Goal: Transaction & Acquisition: Purchase product/service

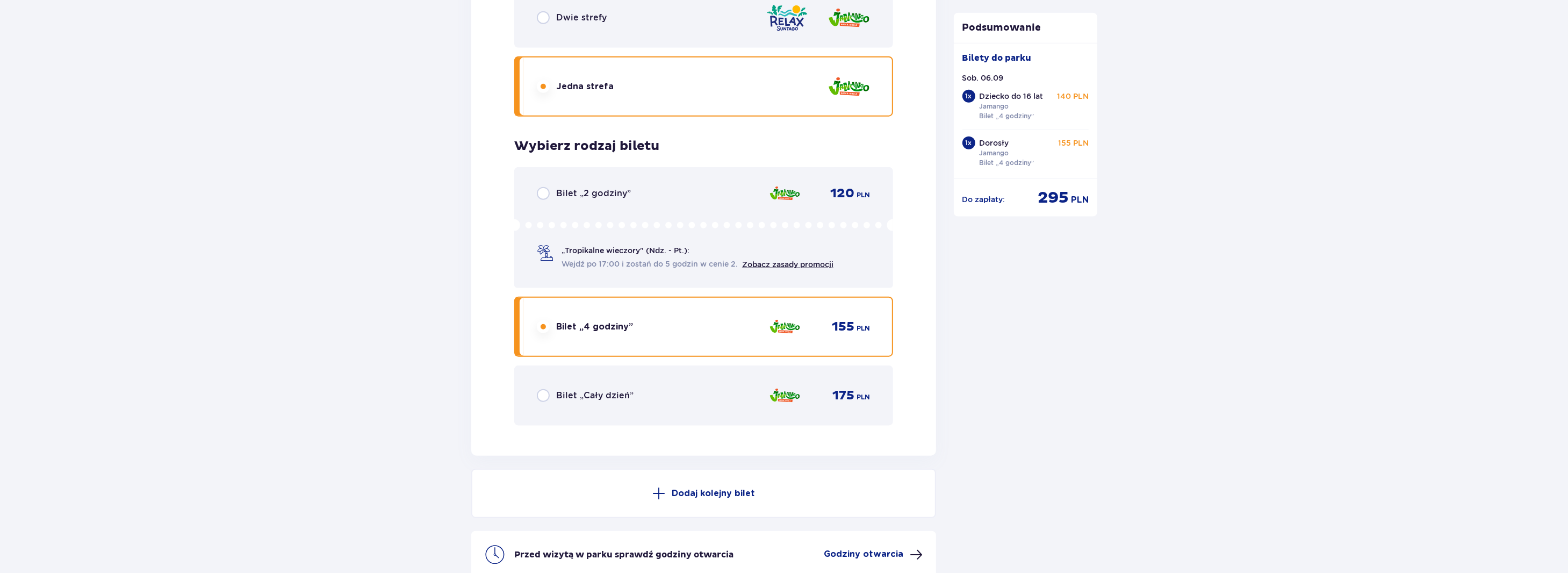
scroll to position [1498, 0]
click at [544, 196] on input "radio" at bounding box center [544, 193] width 13 height 13
radio input "true"
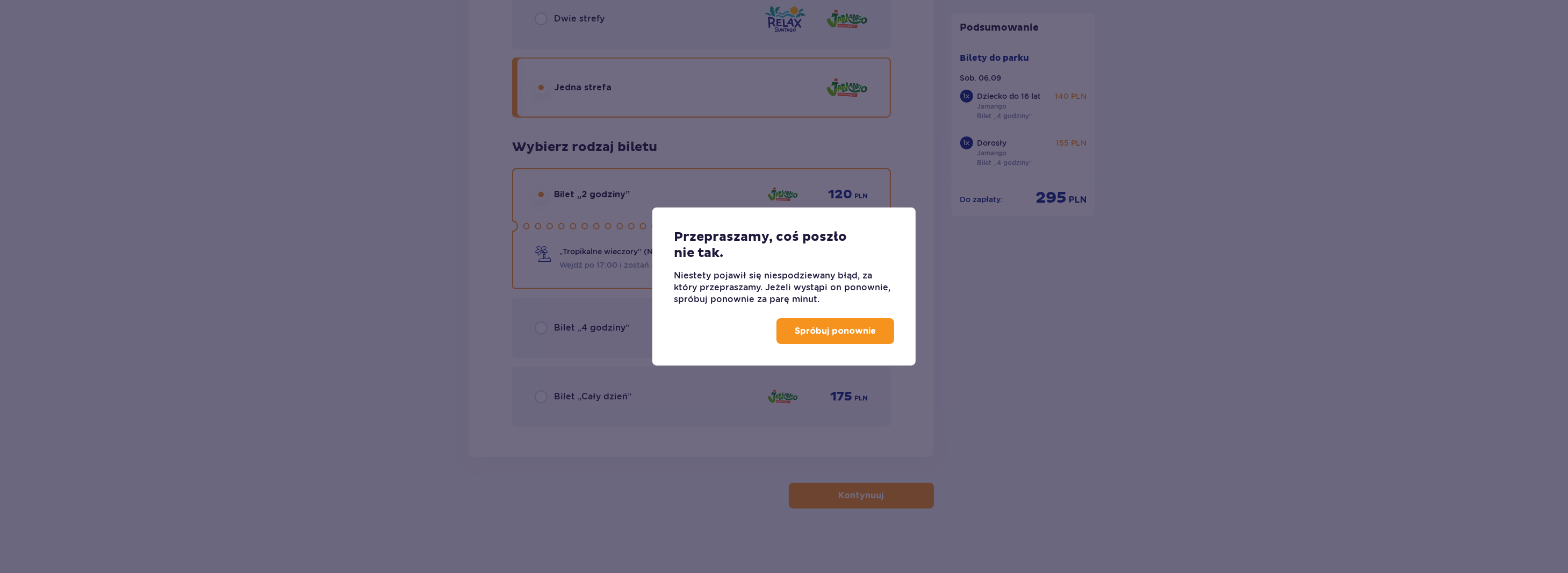
scroll to position [1496, 0]
click at [871, 336] on p "Spróbuj ponownie" at bounding box center [838, 331] width 81 height 12
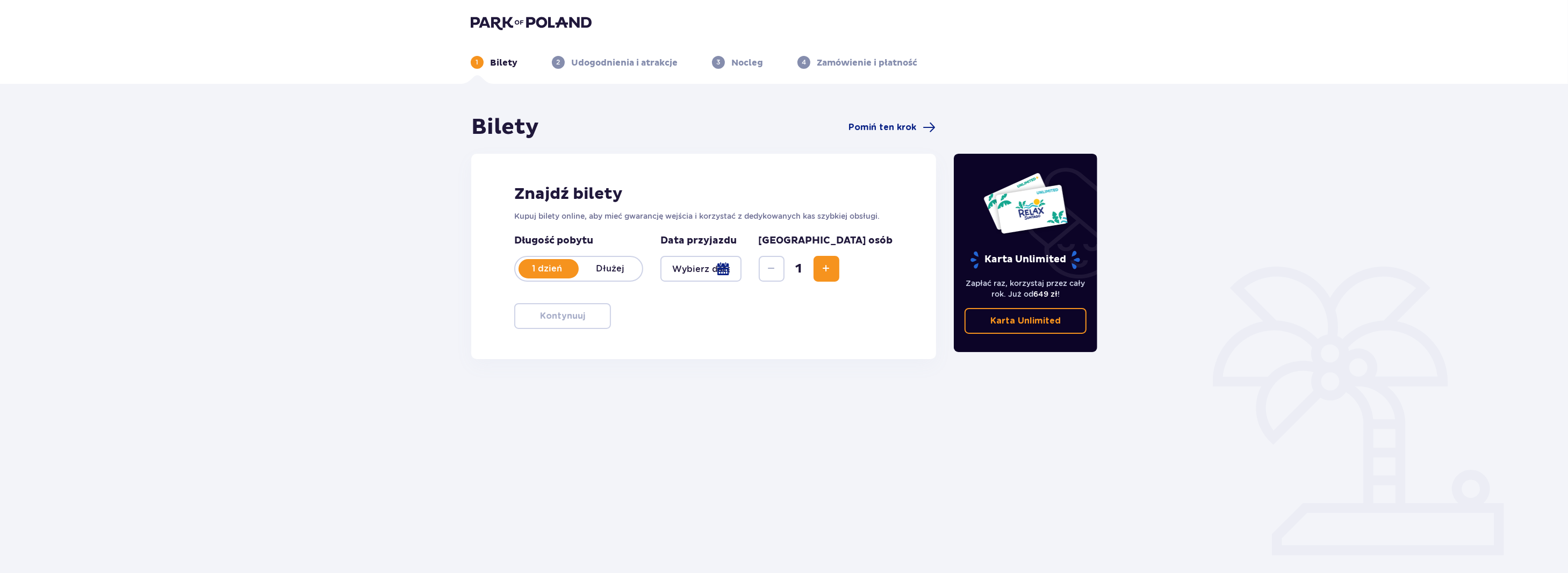
click at [833, 268] on span "Increase" at bounding box center [827, 269] width 13 height 13
click at [741, 271] on div at bounding box center [701, 269] width 81 height 26
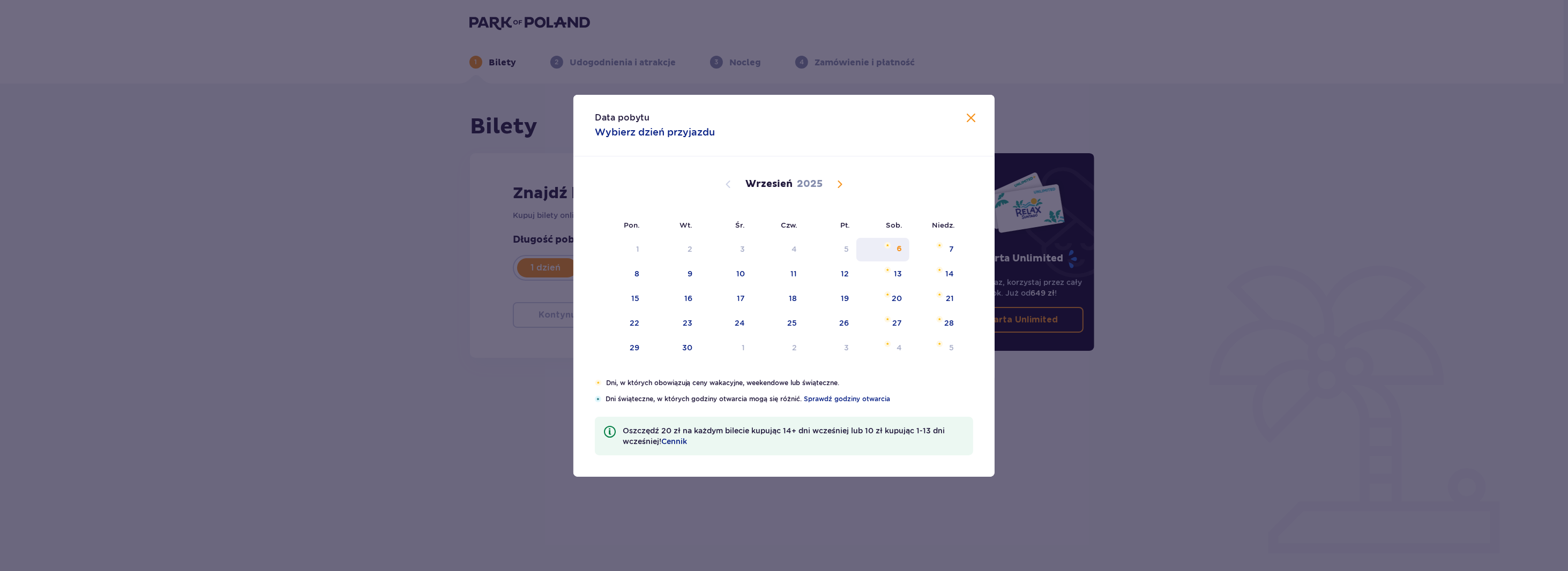
click at [895, 249] on div "6" at bounding box center [883, 249] width 53 height 24
type input "06.09.25"
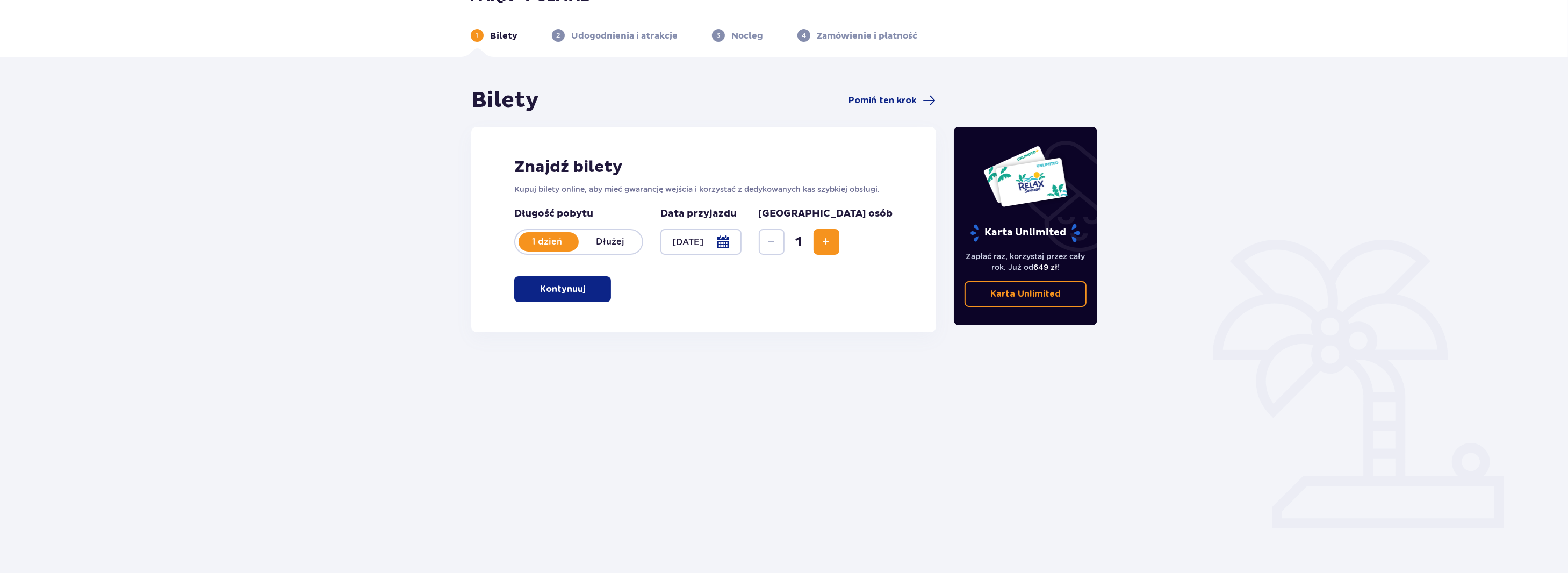
scroll to position [39, 0]
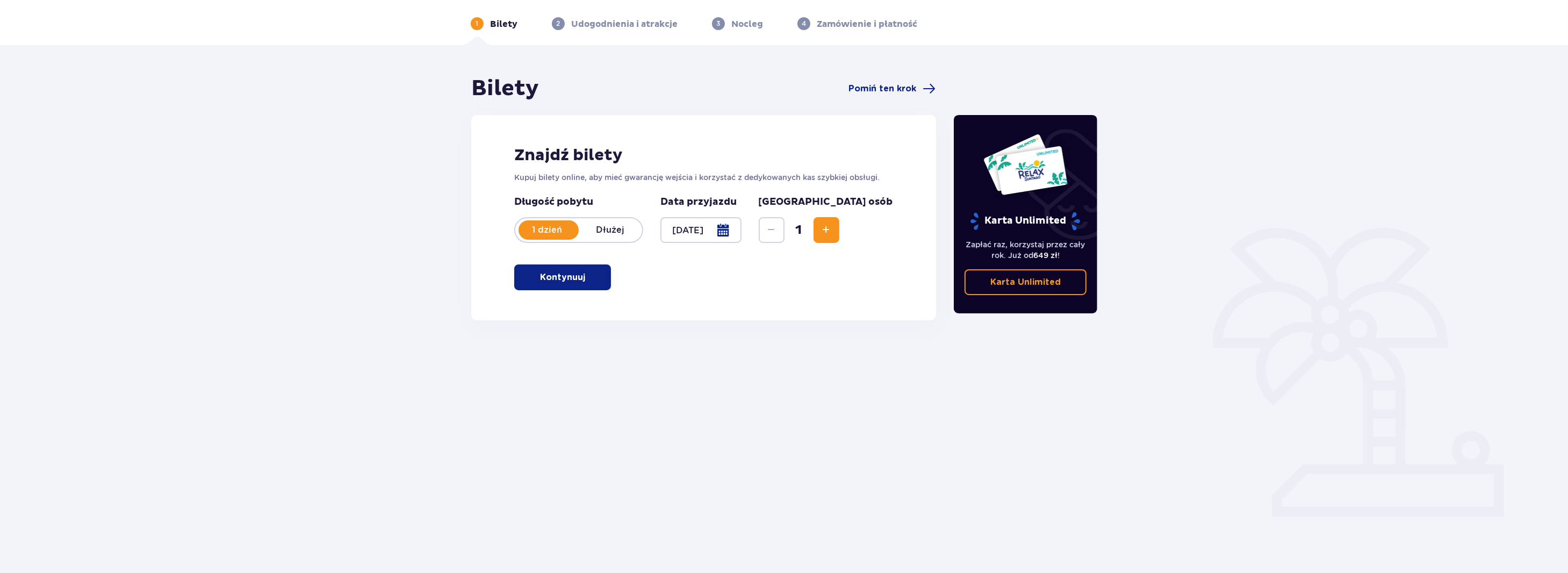
click at [581, 277] on span "button" at bounding box center [588, 277] width 13 height 13
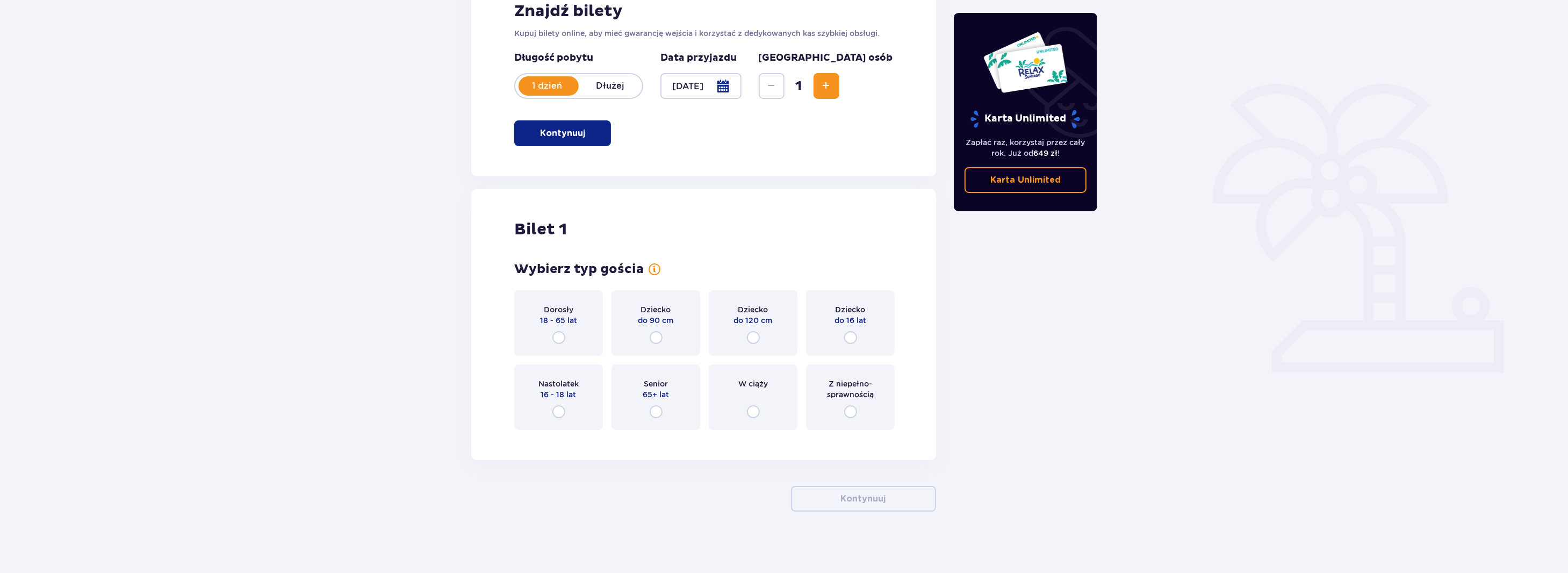
scroll to position [186, 0]
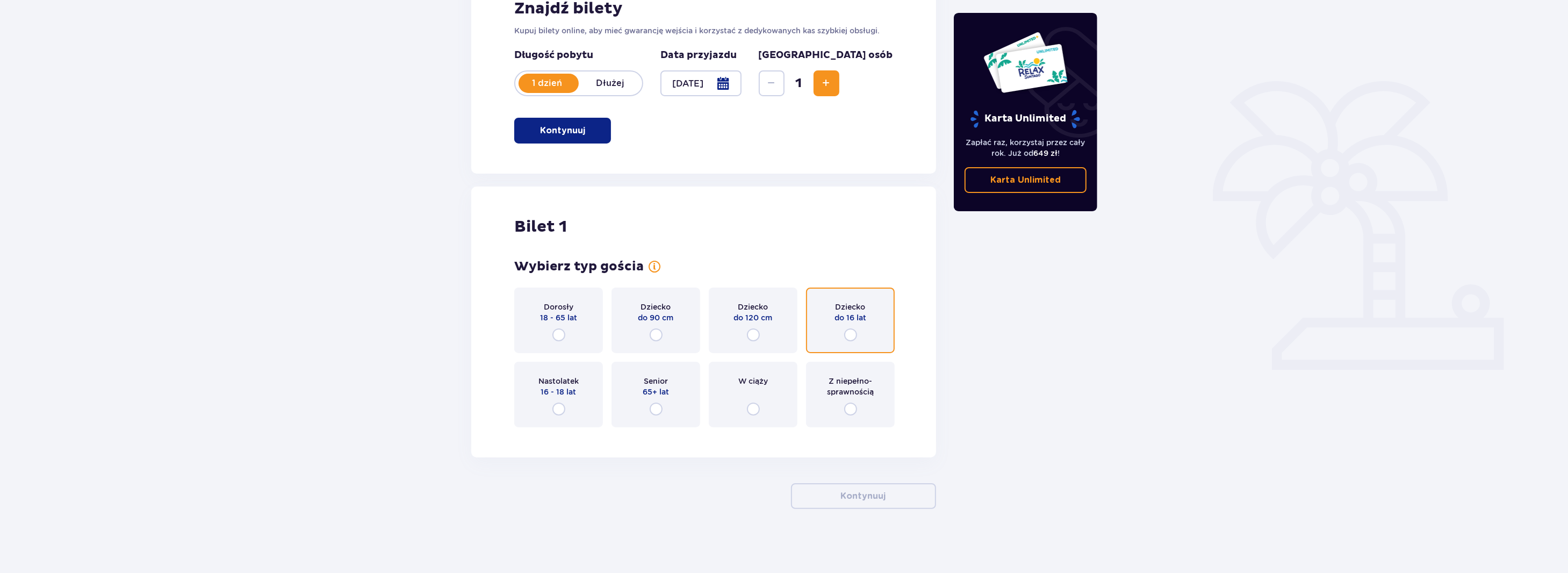
click at [853, 339] on input "radio" at bounding box center [851, 335] width 13 height 13
radio input "true"
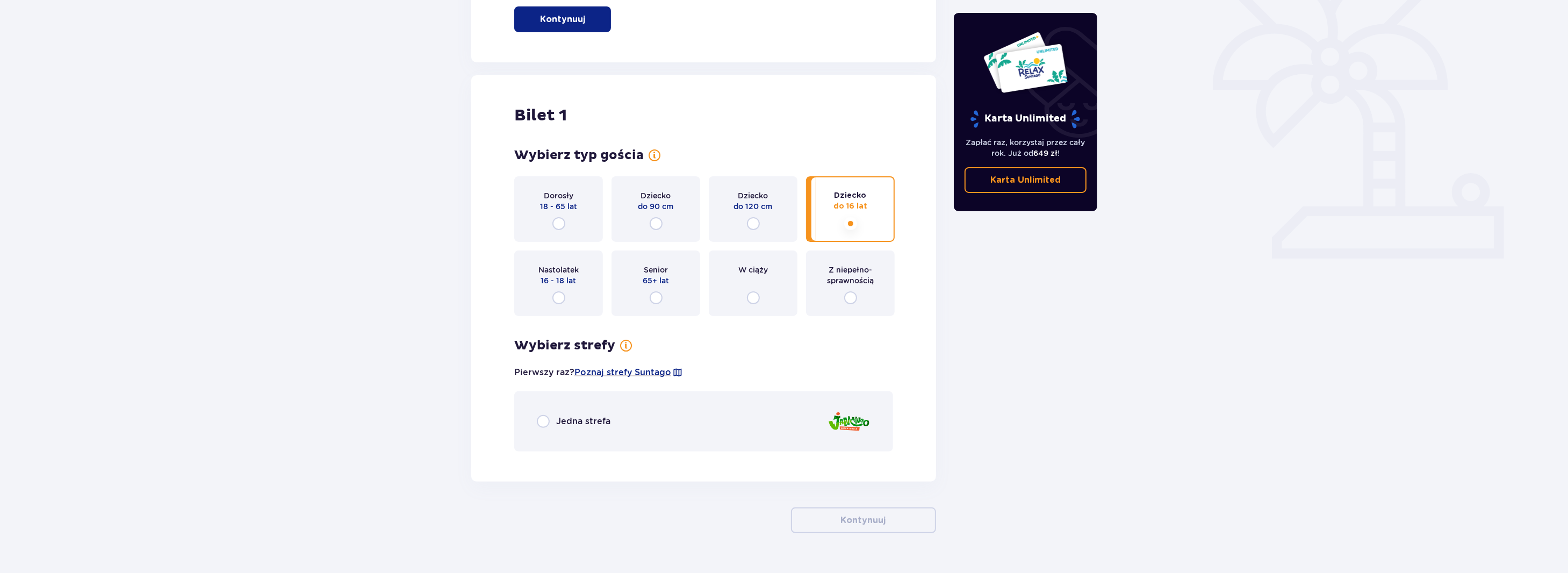
scroll to position [321, 0]
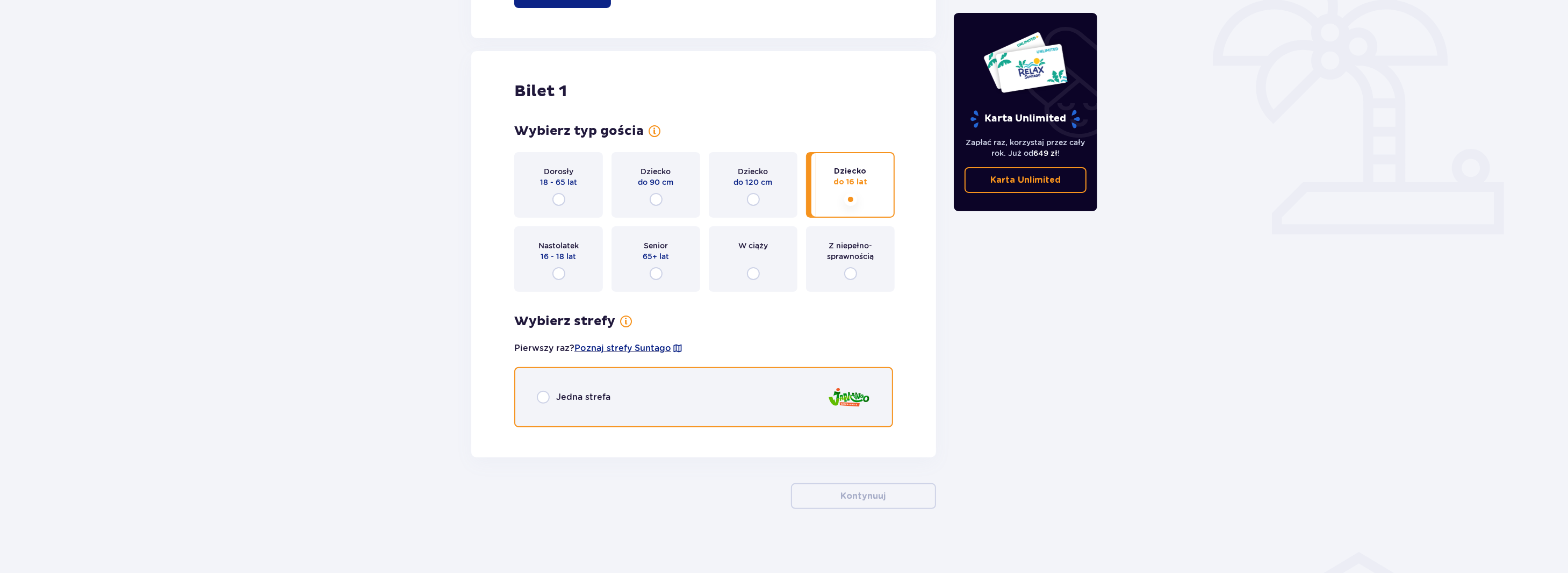
click at [542, 398] on input "radio" at bounding box center [544, 397] width 13 height 13
radio input "true"
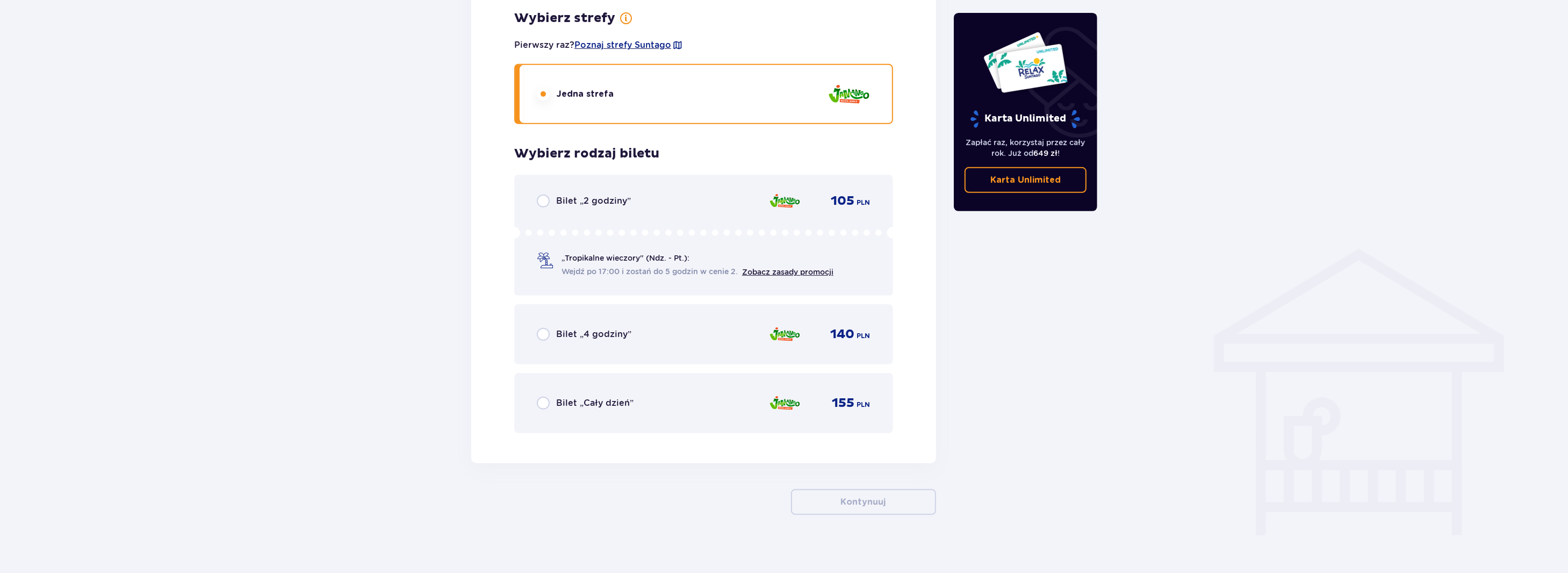
scroll to position [630, 0]
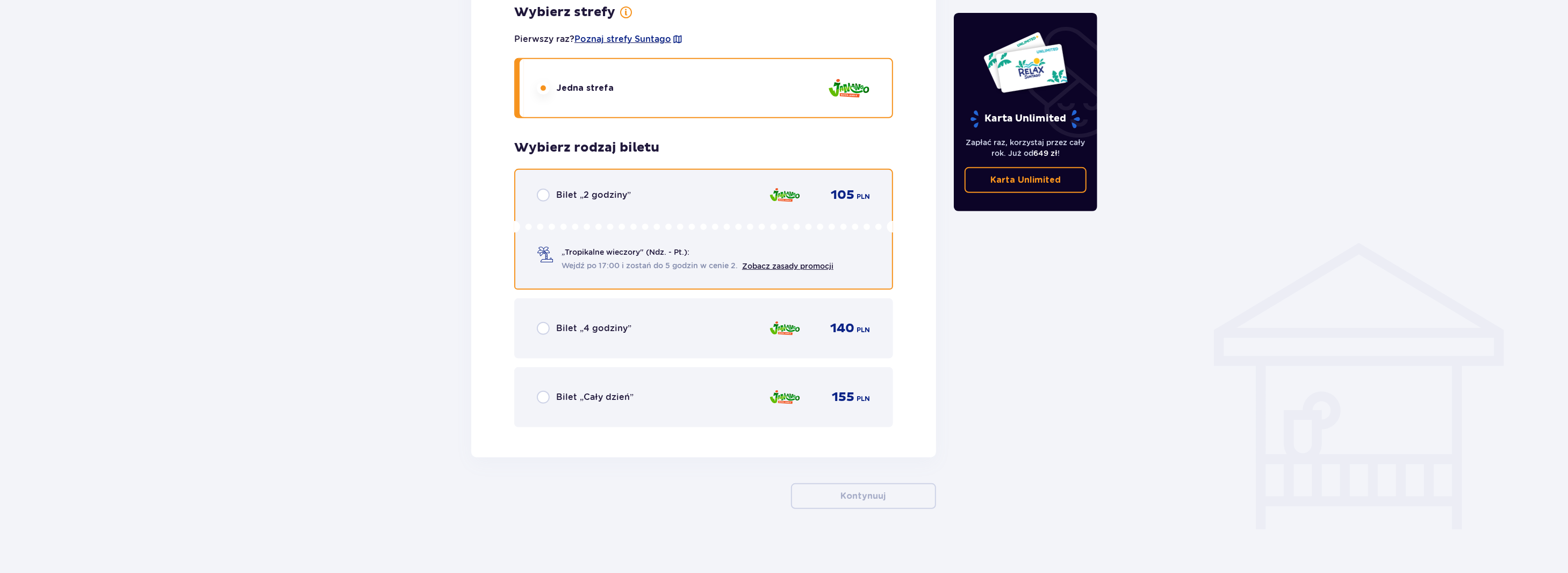
click at [549, 199] on input "radio" at bounding box center [544, 195] width 13 height 13
radio input "true"
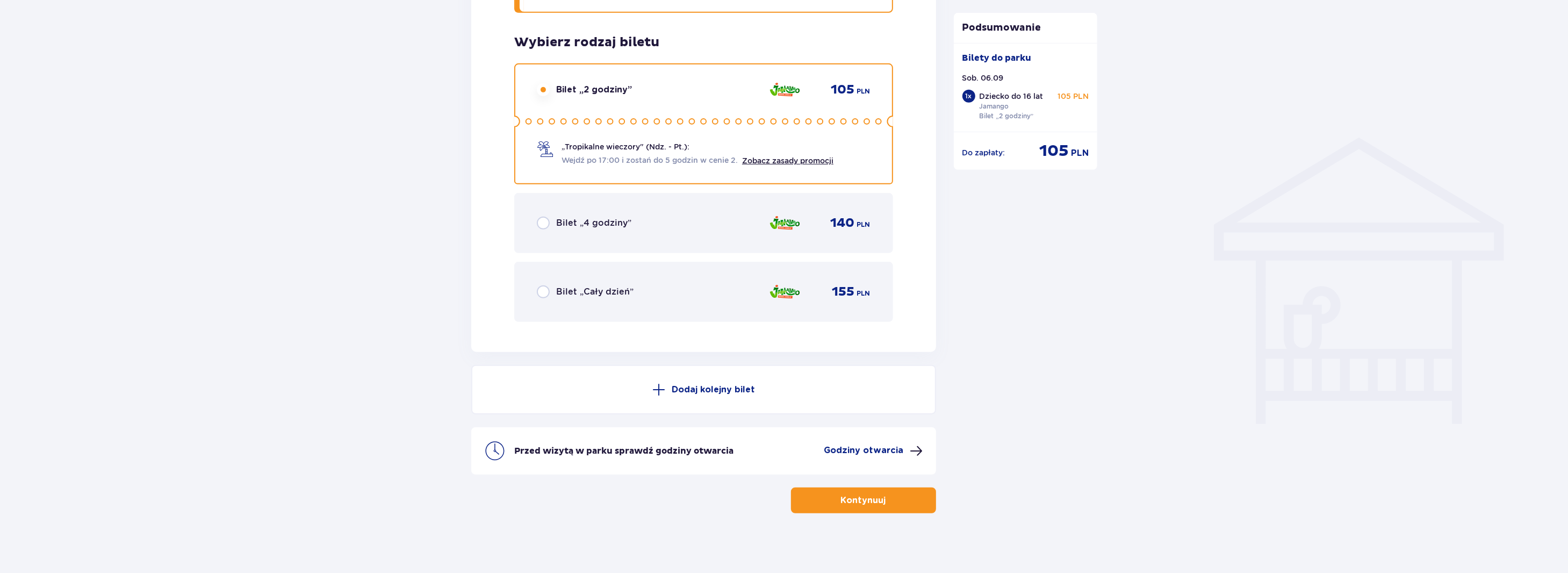
scroll to position [739, 0]
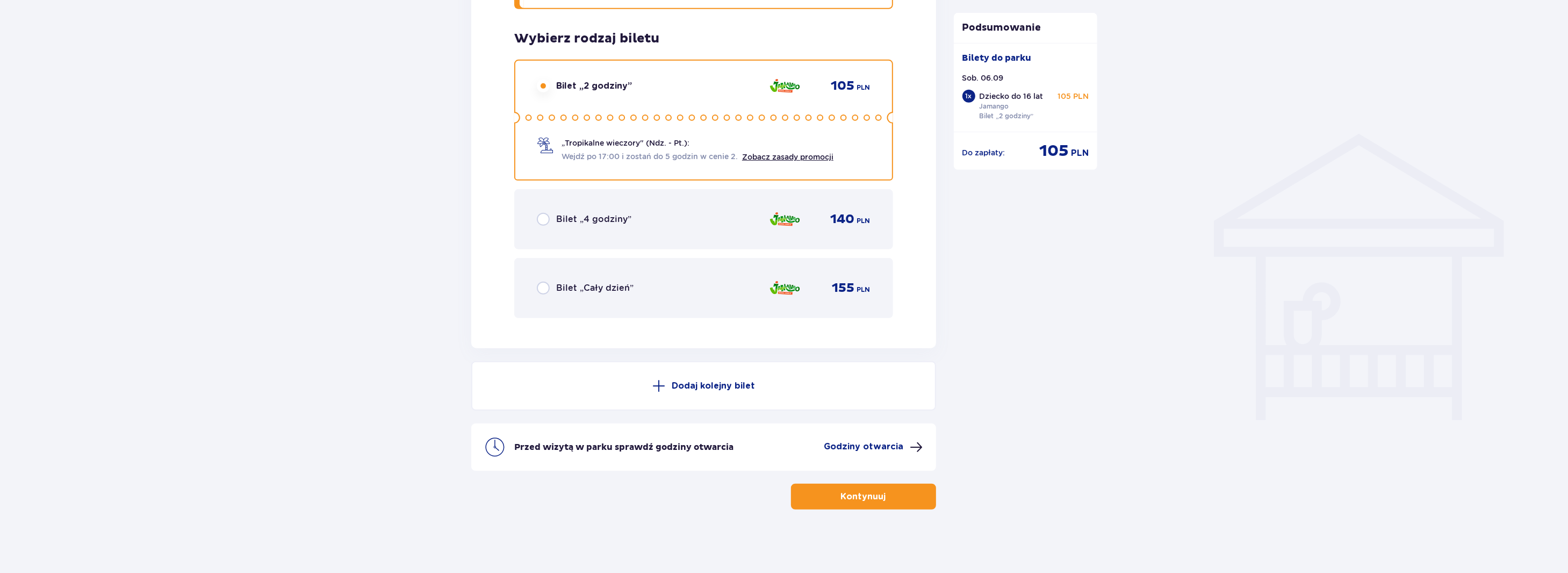
click at [663, 380] on span at bounding box center [659, 386] width 13 height 13
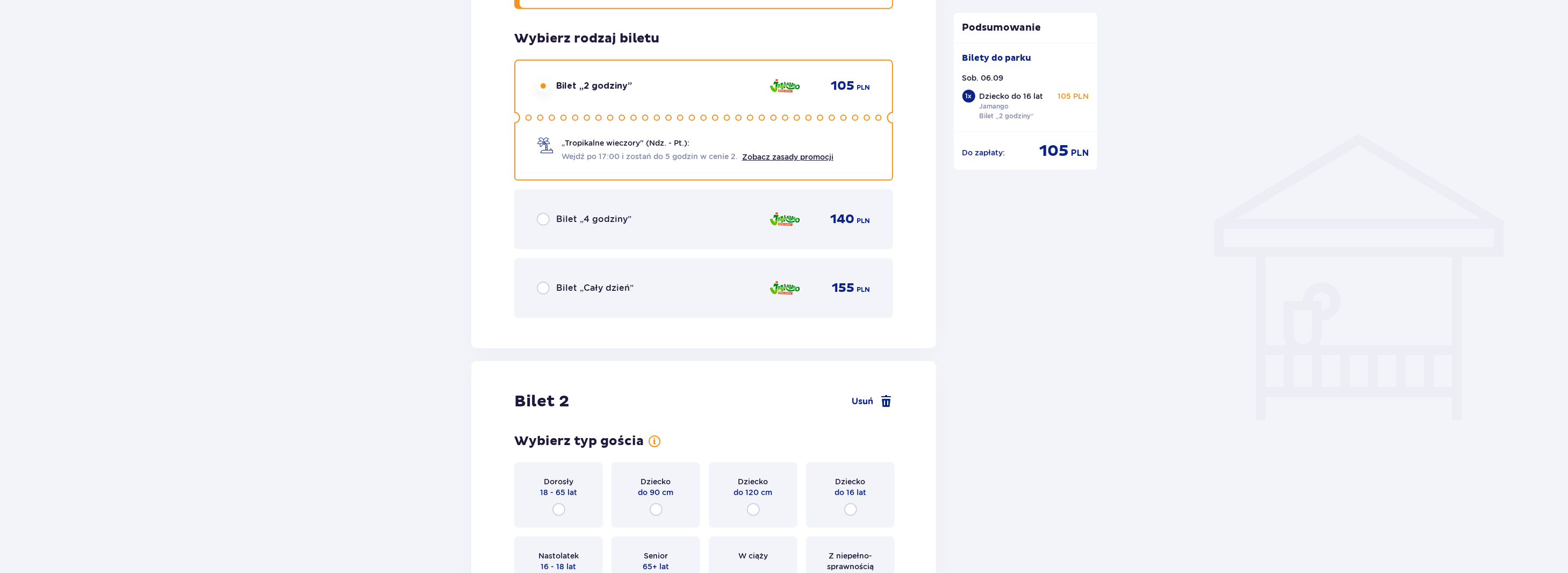
click at [663, 380] on div "Bilet 2 Usuń Wybierz typ gościa Dorosły 18 - 65 lat Dziecko do 90 cm Dziecko do…" at bounding box center [703, 497] width 465 height 271
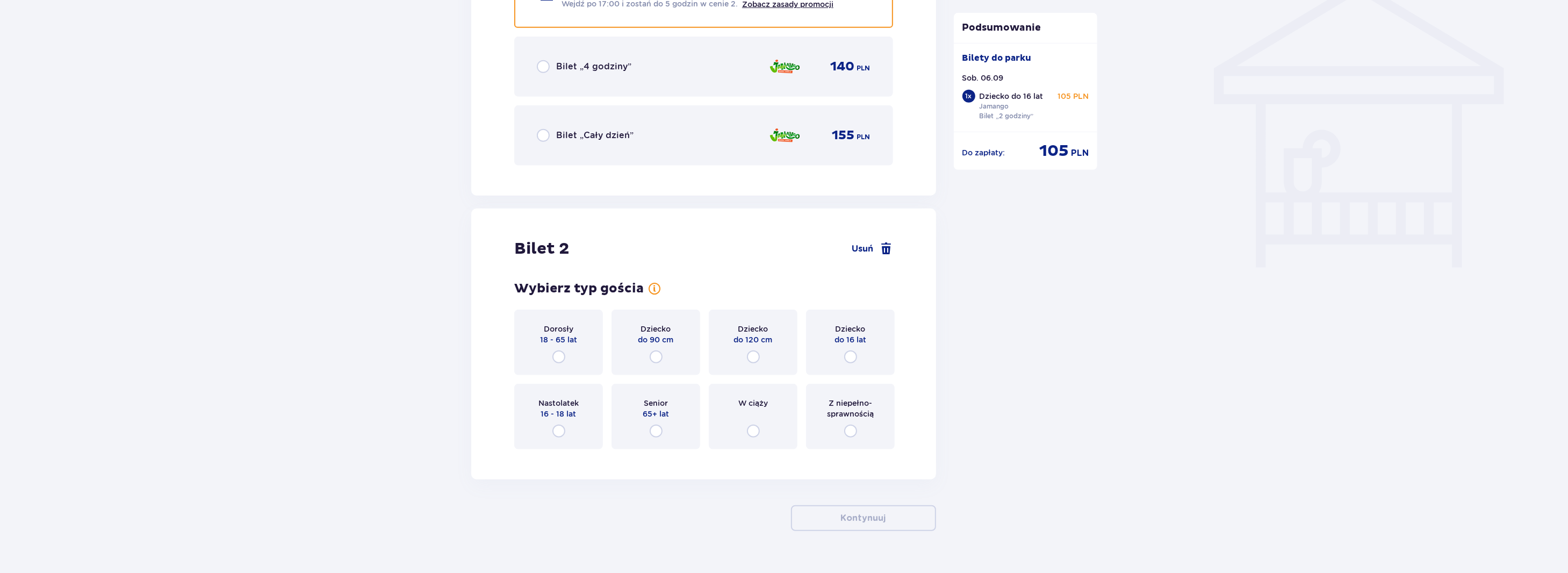
scroll to position [914, 0]
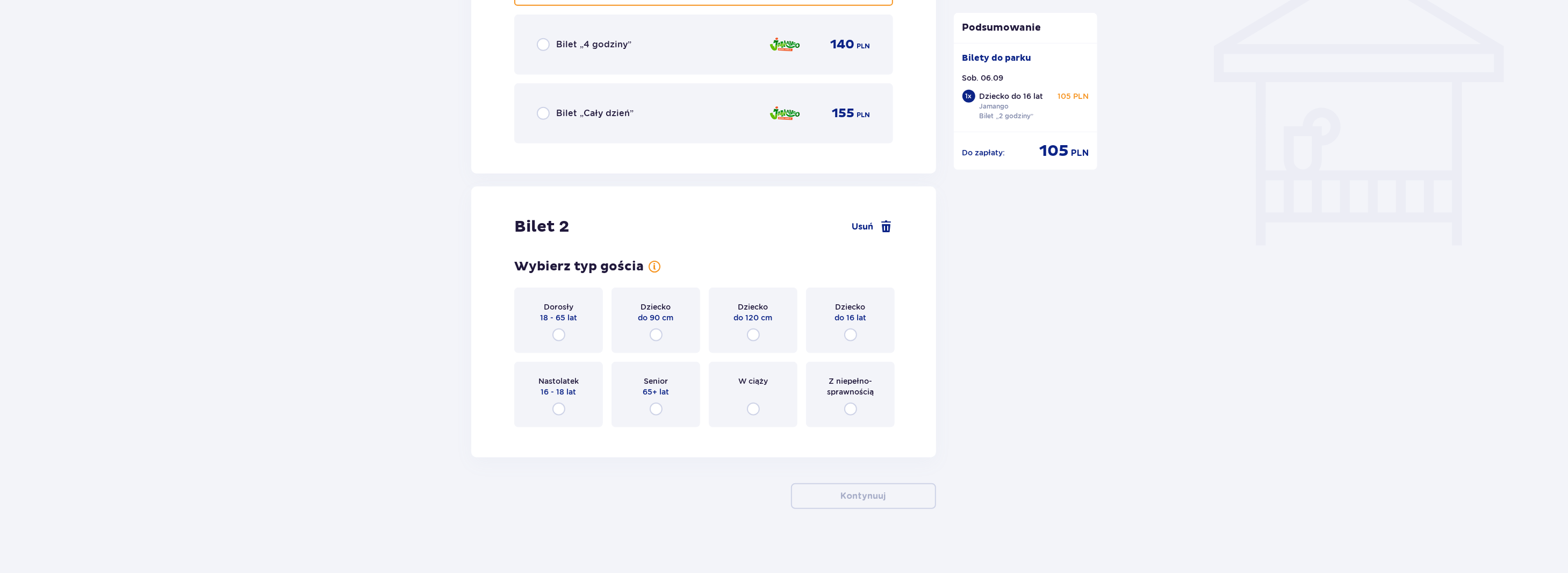
click at [567, 332] on div "Dorosły 18 - 65 lat" at bounding box center [558, 320] width 89 height 65
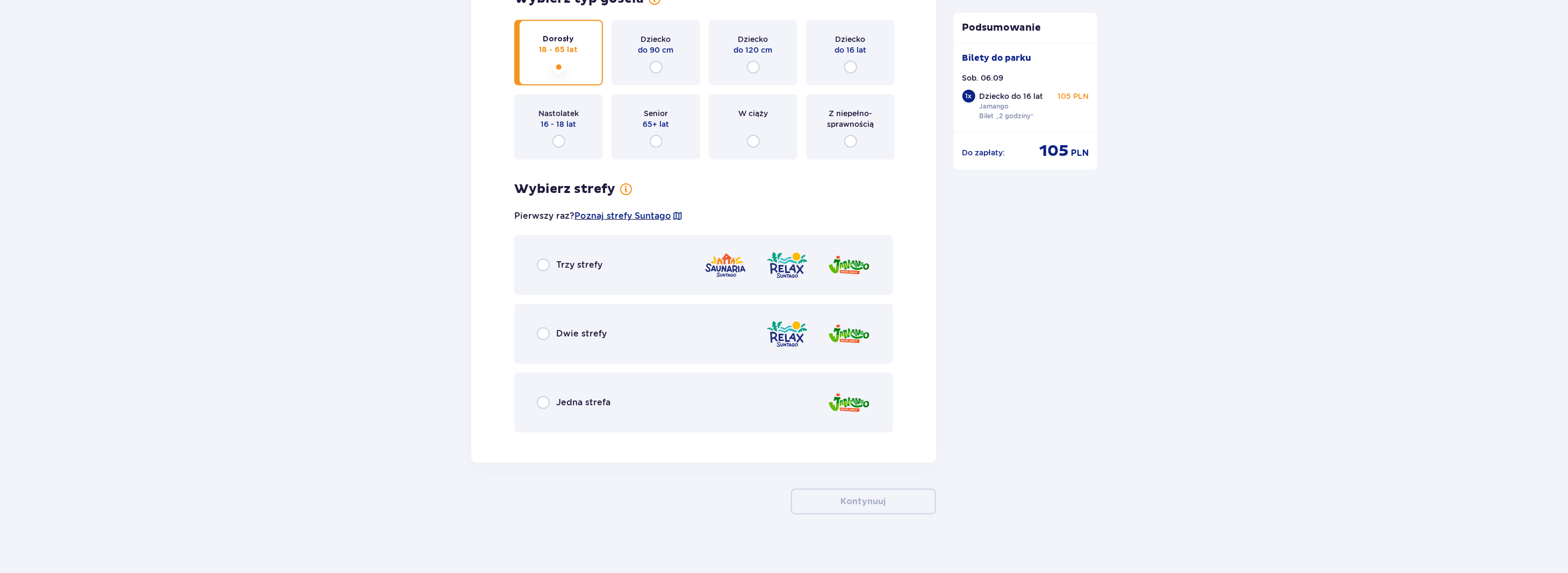
scroll to position [1187, 0]
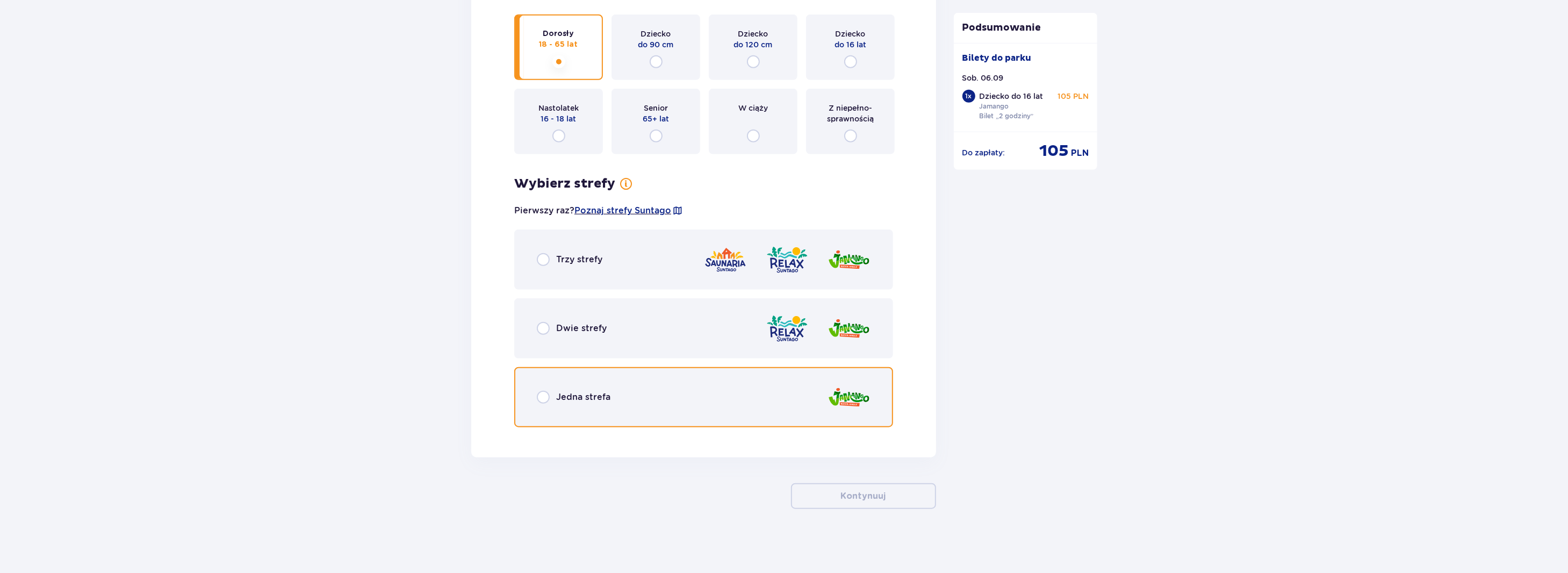
click at [537, 396] on input "radio" at bounding box center [544, 397] width 13 height 13
radio input "true"
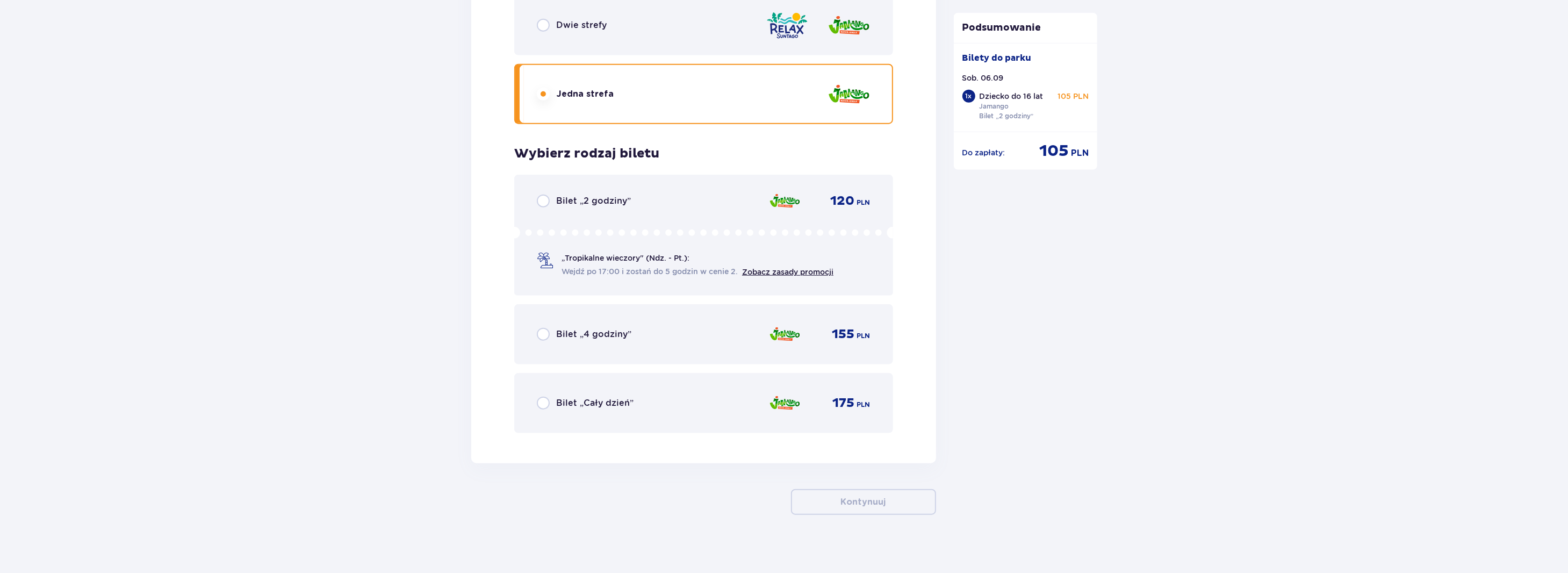
scroll to position [1496, 0]
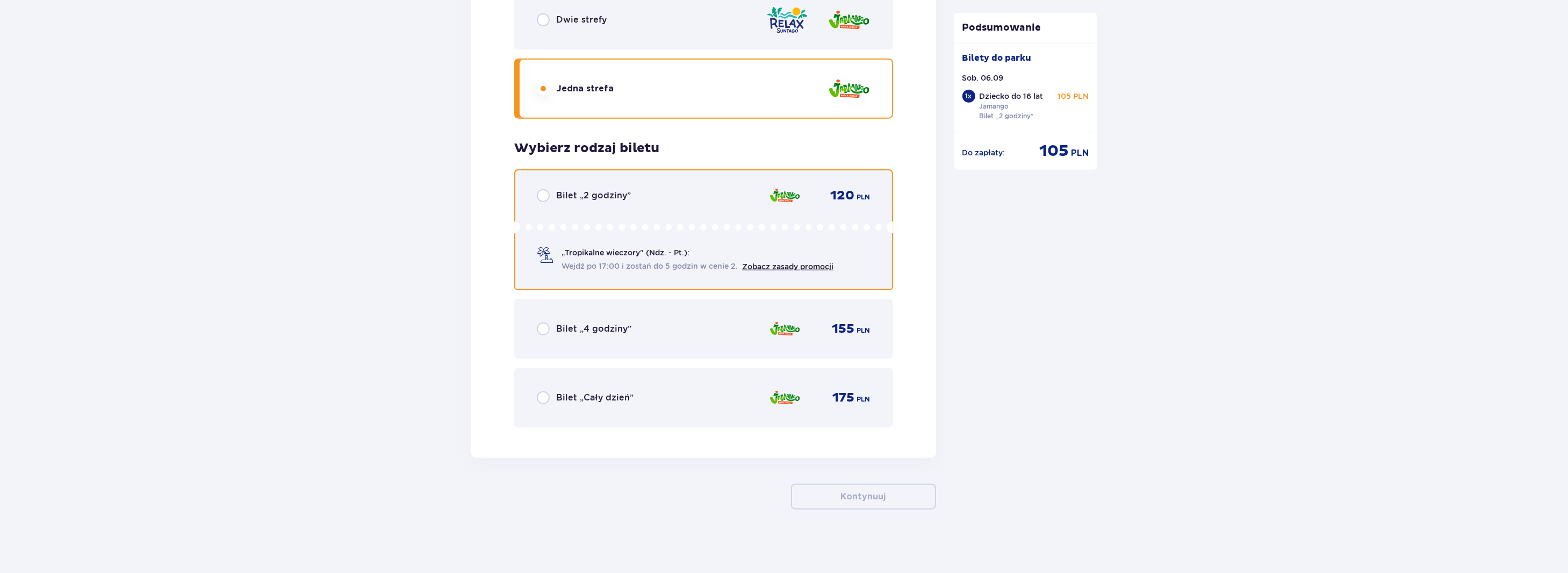
click at [542, 197] on input "radio" at bounding box center [544, 196] width 13 height 13
radio input "true"
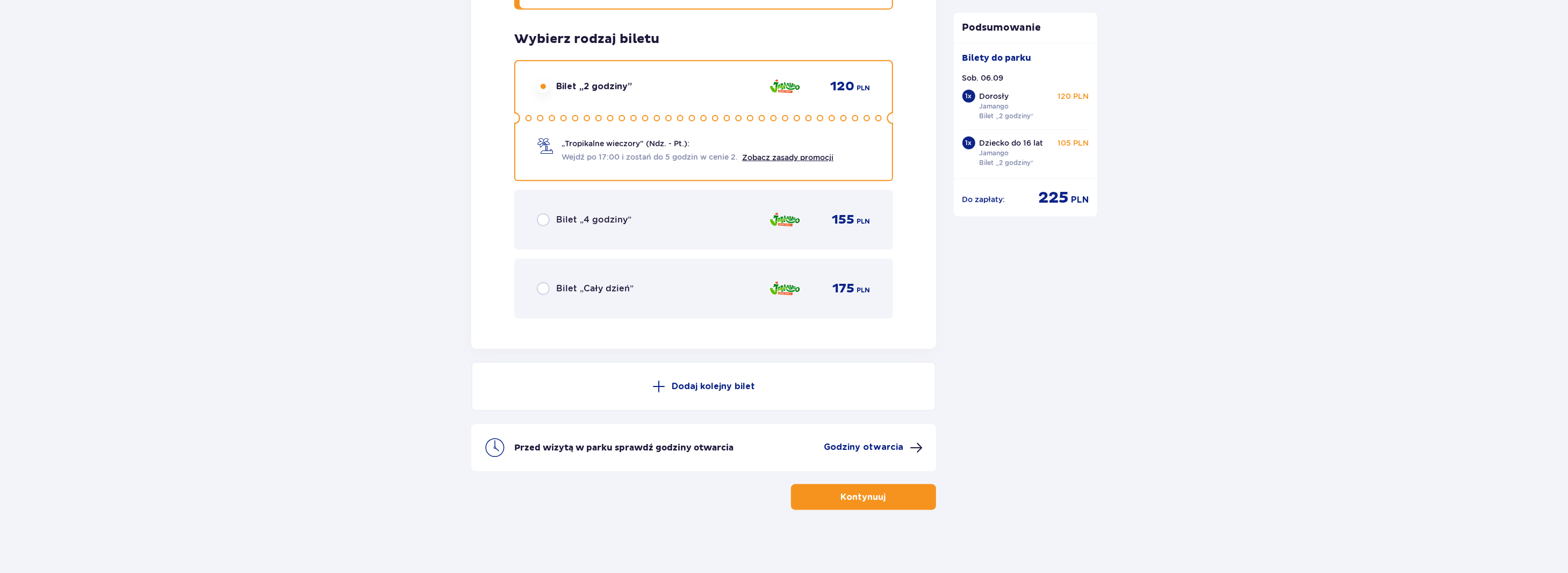
scroll to position [1606, 0]
click at [549, 219] on input "radio" at bounding box center [544, 219] width 13 height 13
radio input "true"
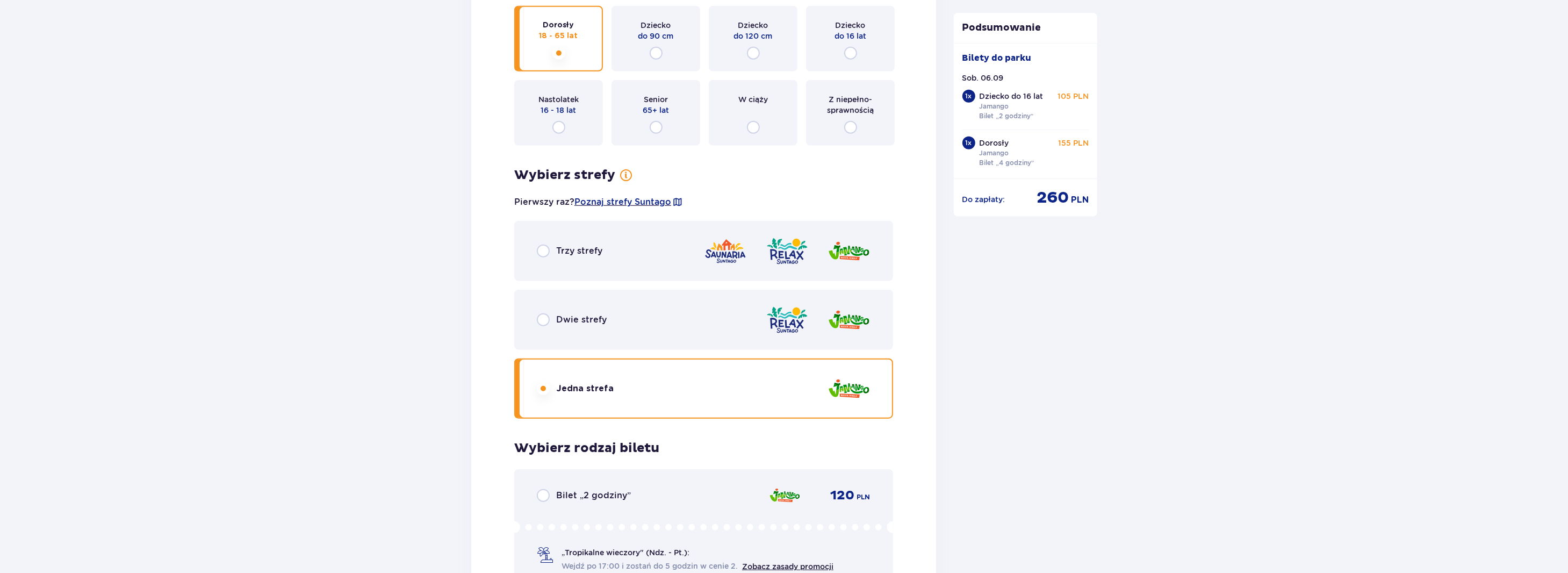
scroll to position [1283, 0]
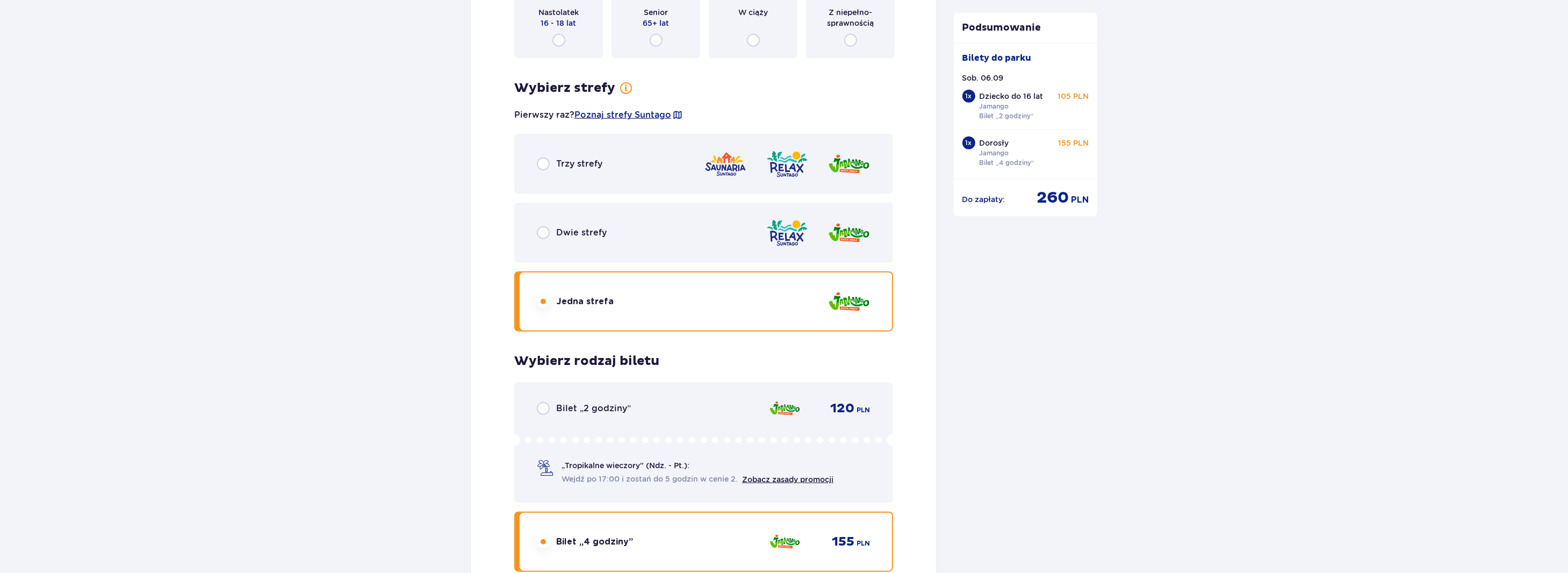
click at [551, 409] on div "Bilet „2 godziny”" at bounding box center [584, 409] width 94 height 13
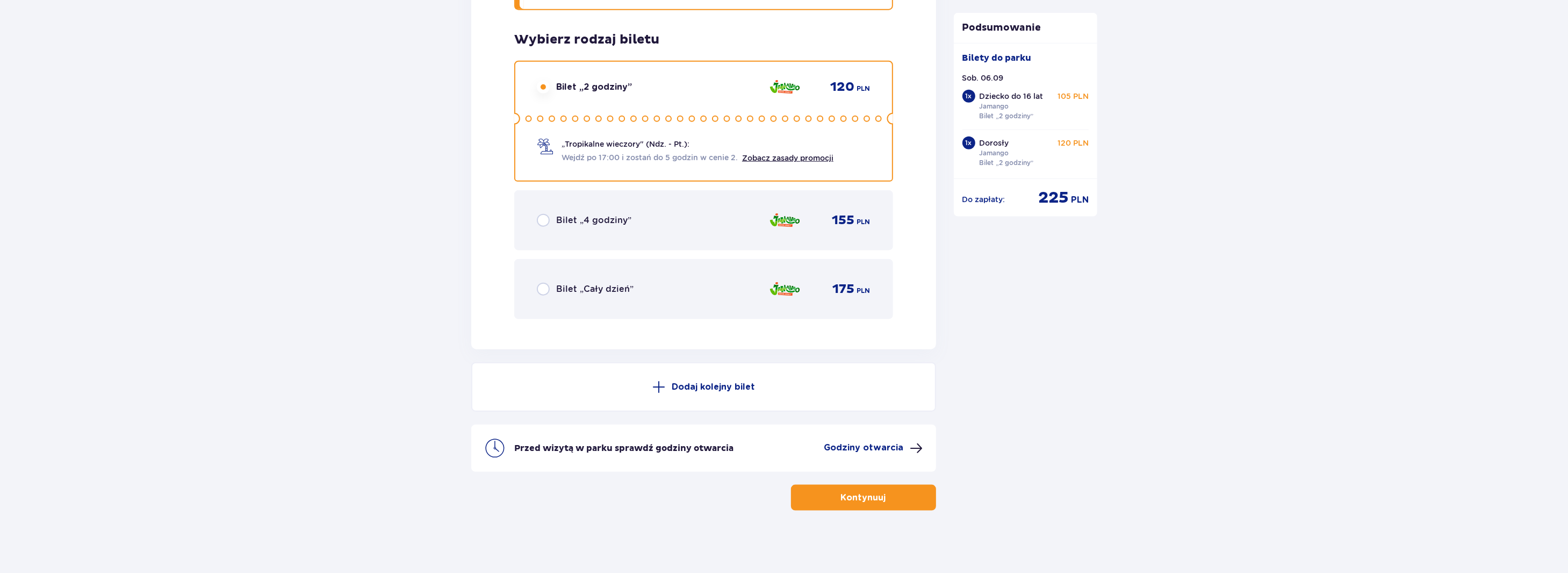
scroll to position [1606, 0]
click at [542, 220] on input "radio" at bounding box center [544, 219] width 13 height 13
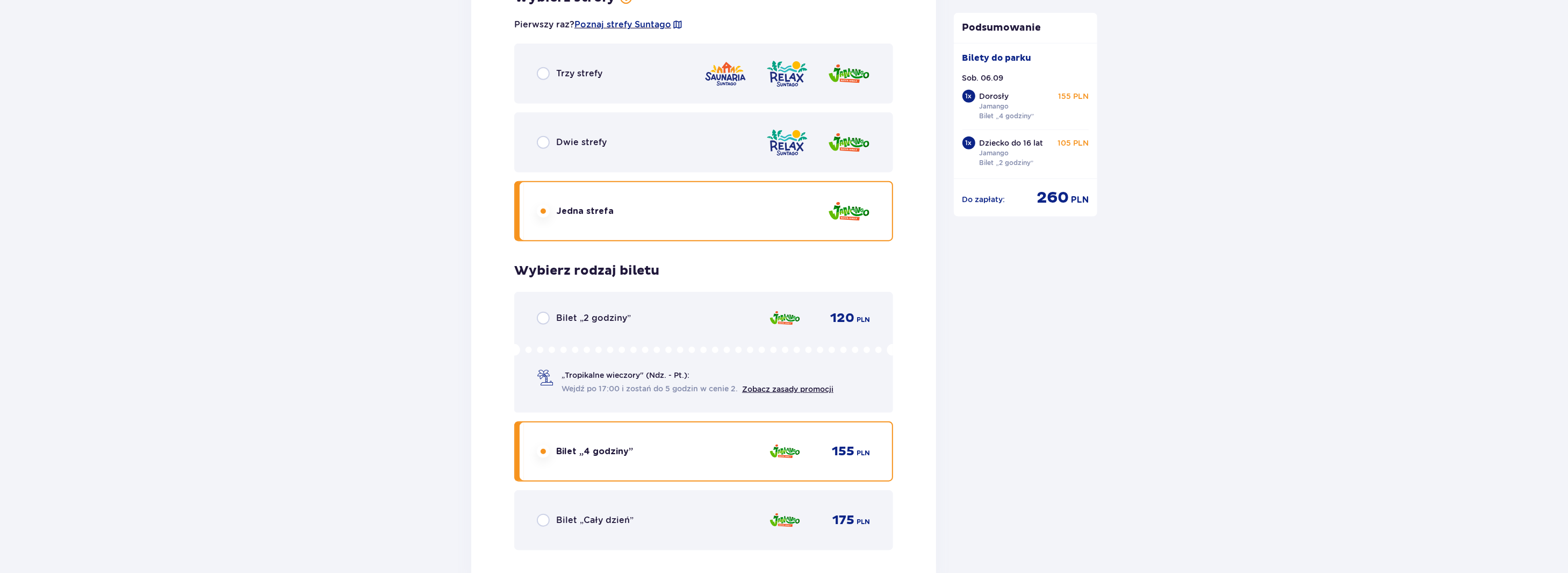
scroll to position [1496, 0]
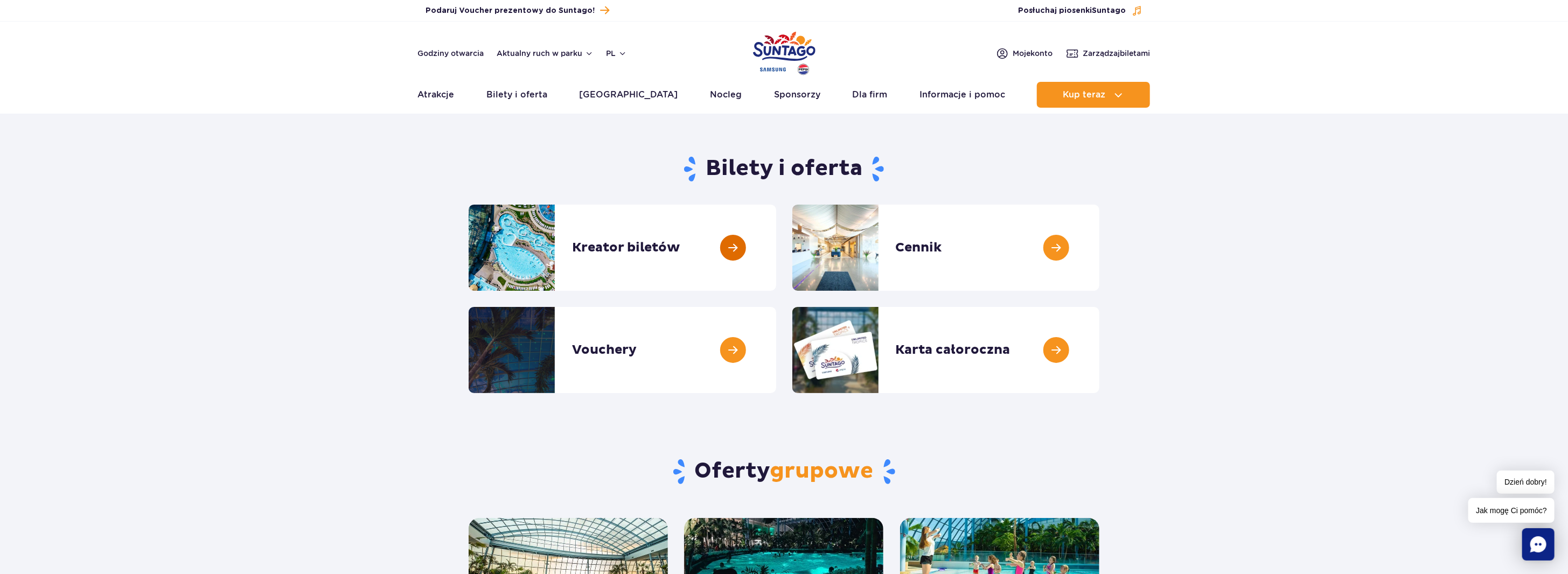
click at [776, 248] on link at bounding box center [776, 247] width 0 height 86
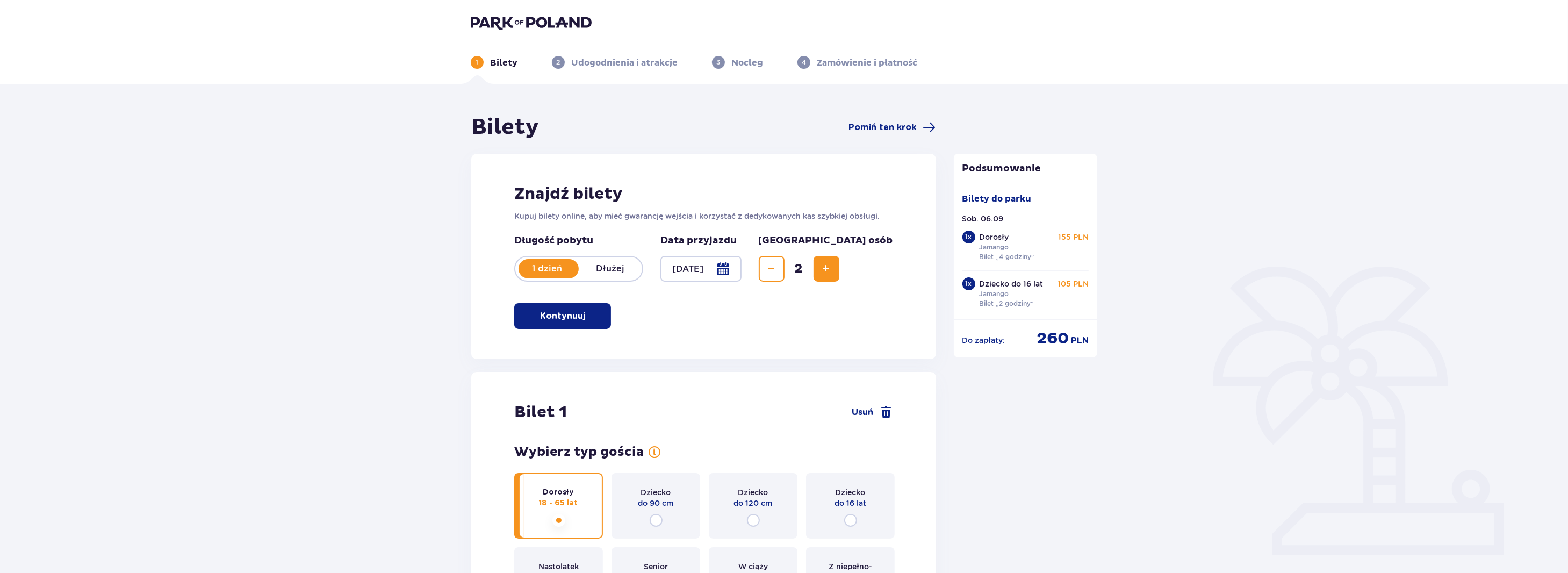
click at [741, 271] on div at bounding box center [701, 269] width 81 height 26
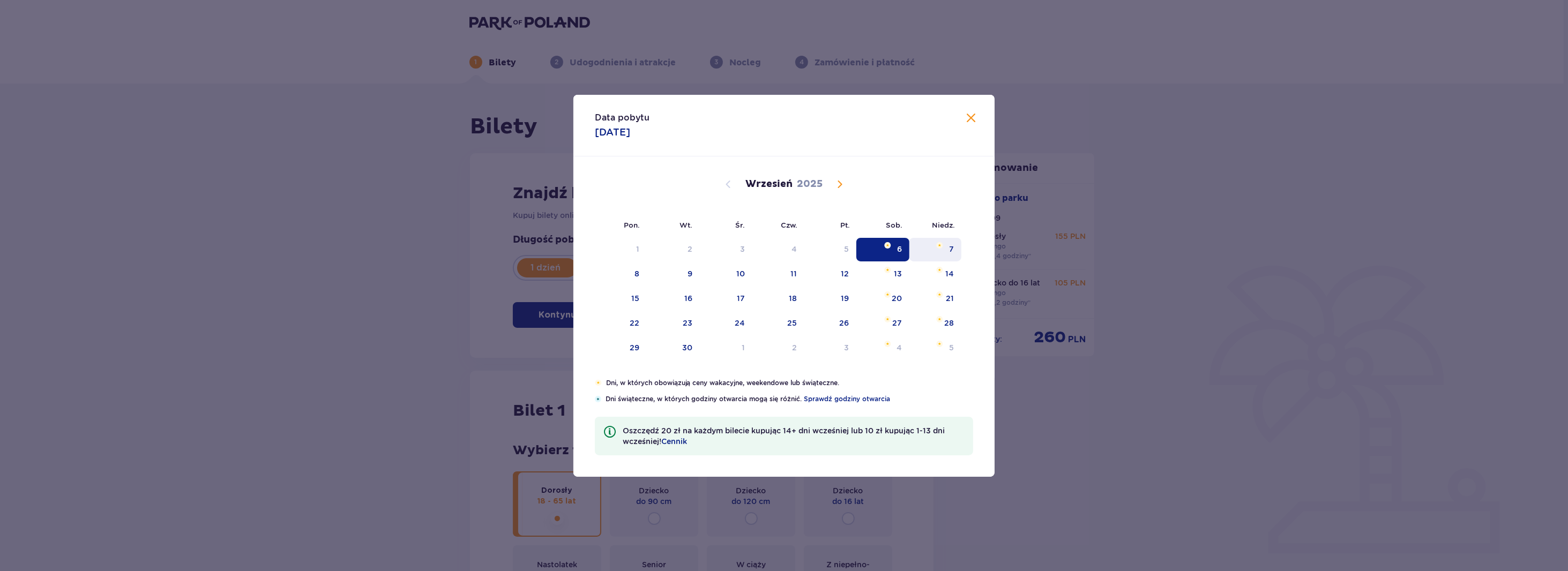
drag, startPoint x: 899, startPoint y: 249, endPoint x: 915, endPoint y: 255, distance: 17.1
click at [899, 249] on div "6" at bounding box center [899, 249] width 5 height 11
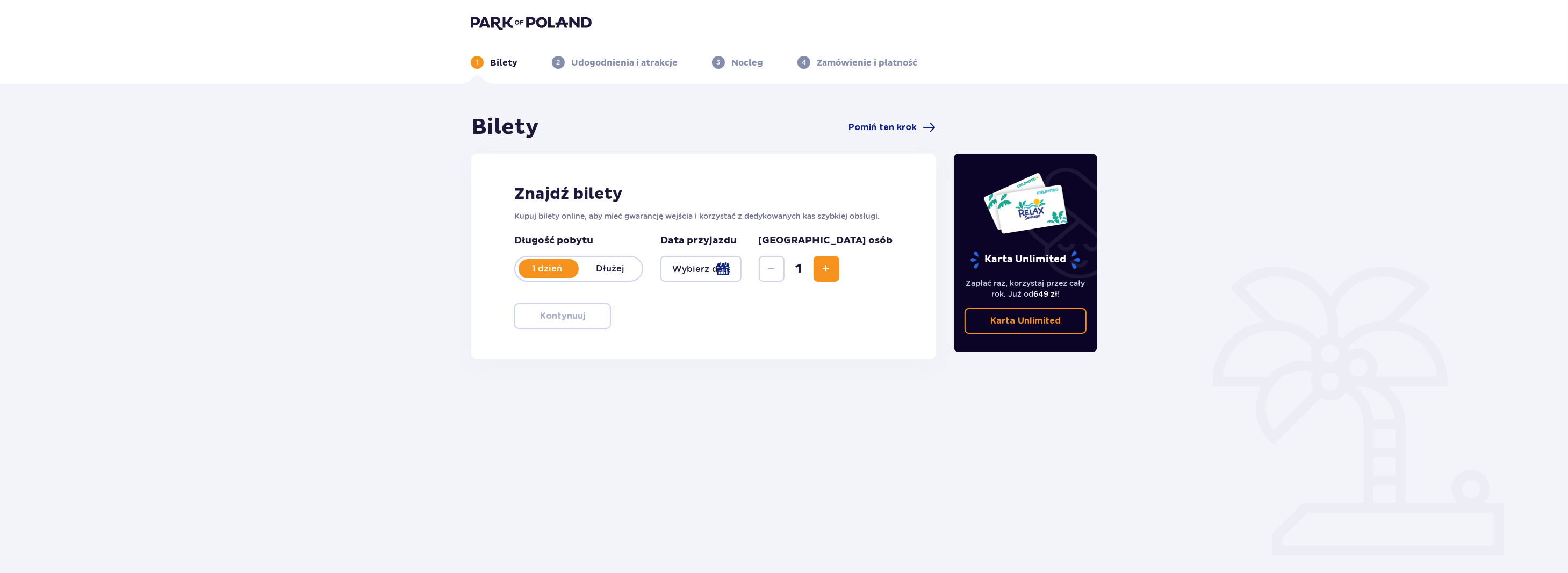
click at [833, 266] on span "Increase" at bounding box center [827, 269] width 13 height 13
click at [741, 266] on div at bounding box center [701, 269] width 81 height 26
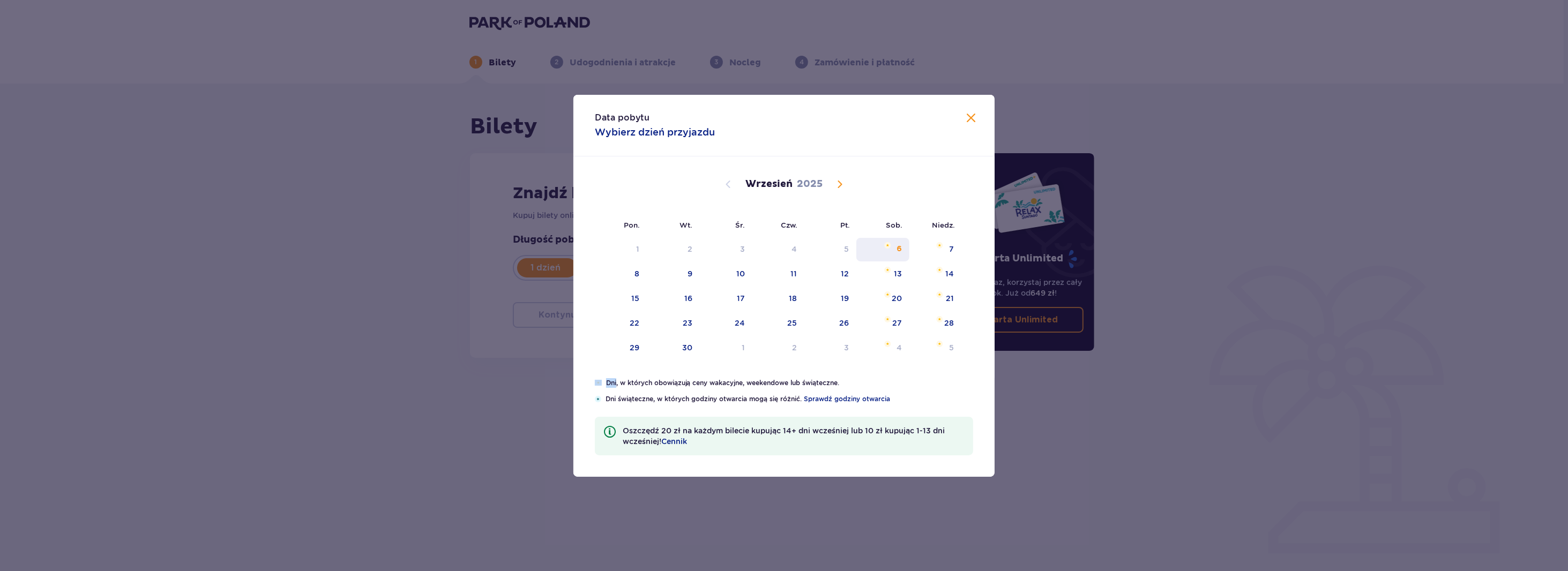
click at [902, 244] on div "6" at bounding box center [883, 249] width 53 height 24
type input "06.09.25"
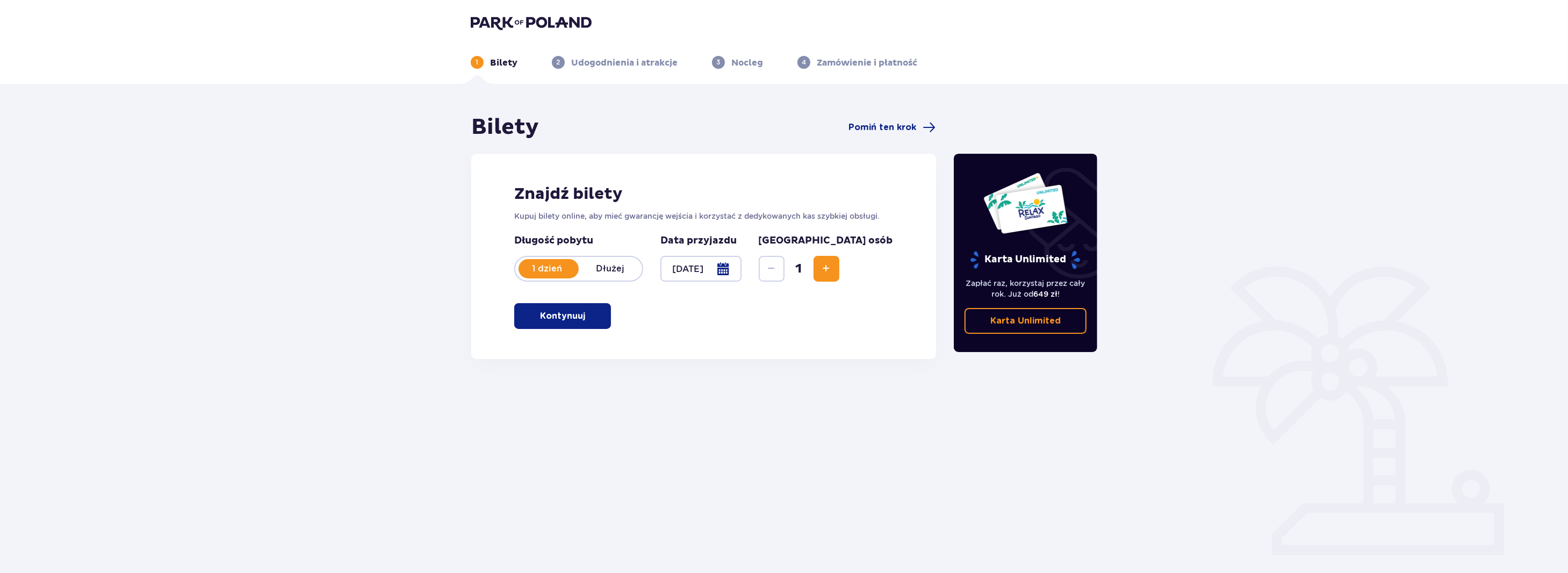
click at [833, 271] on span "Increase" at bounding box center [827, 269] width 13 height 13
click at [582, 322] on span "button" at bounding box center [588, 316] width 13 height 13
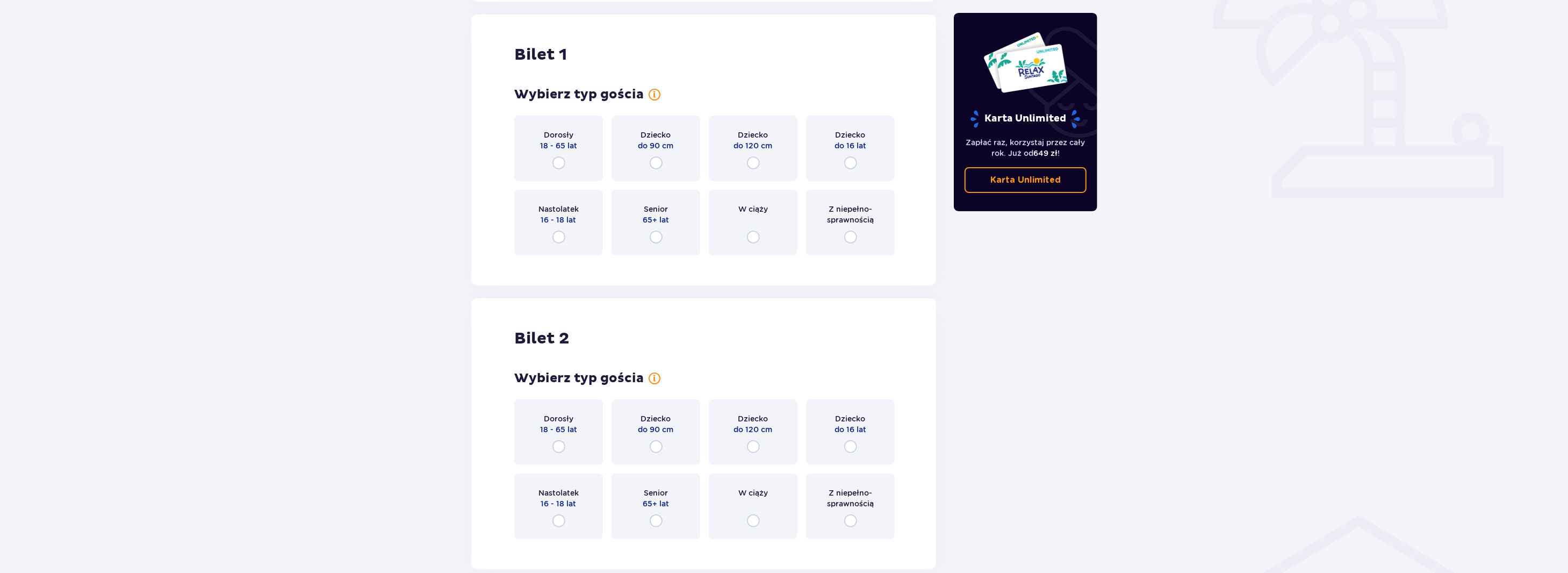
scroll to position [359, 0]
click at [850, 161] on input "radio" at bounding box center [851, 161] width 13 height 13
radio input "true"
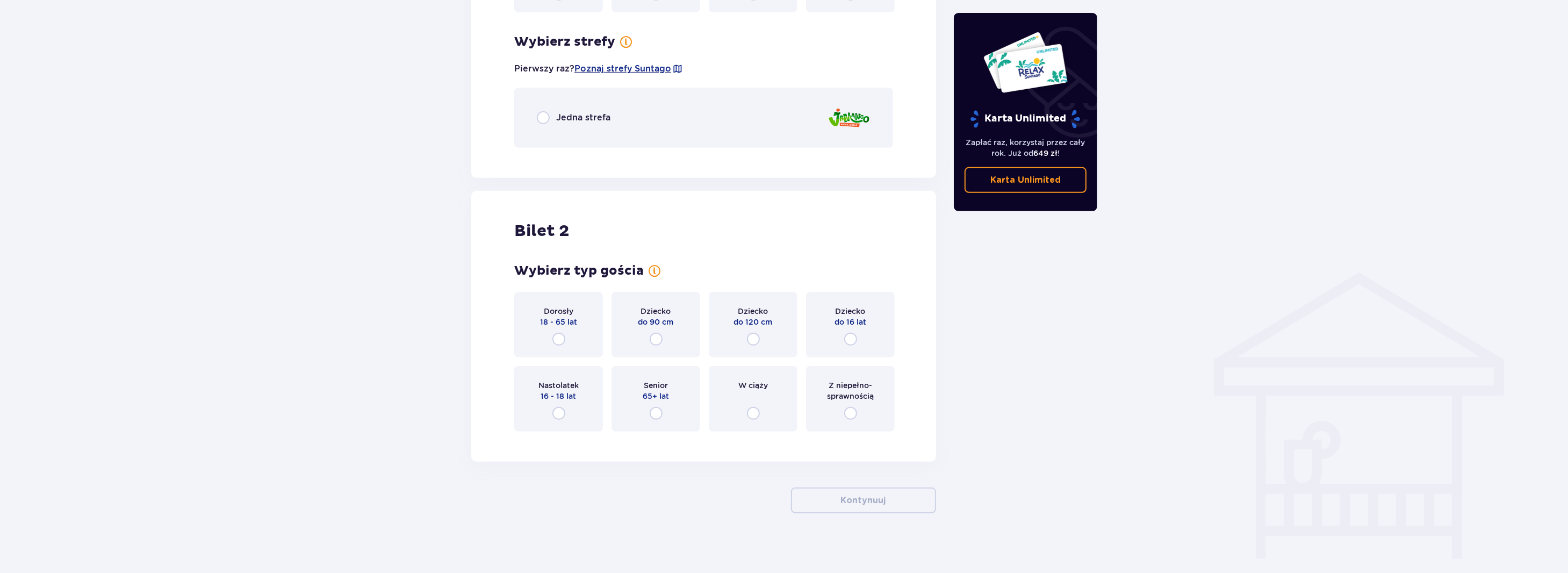
scroll to position [605, 0]
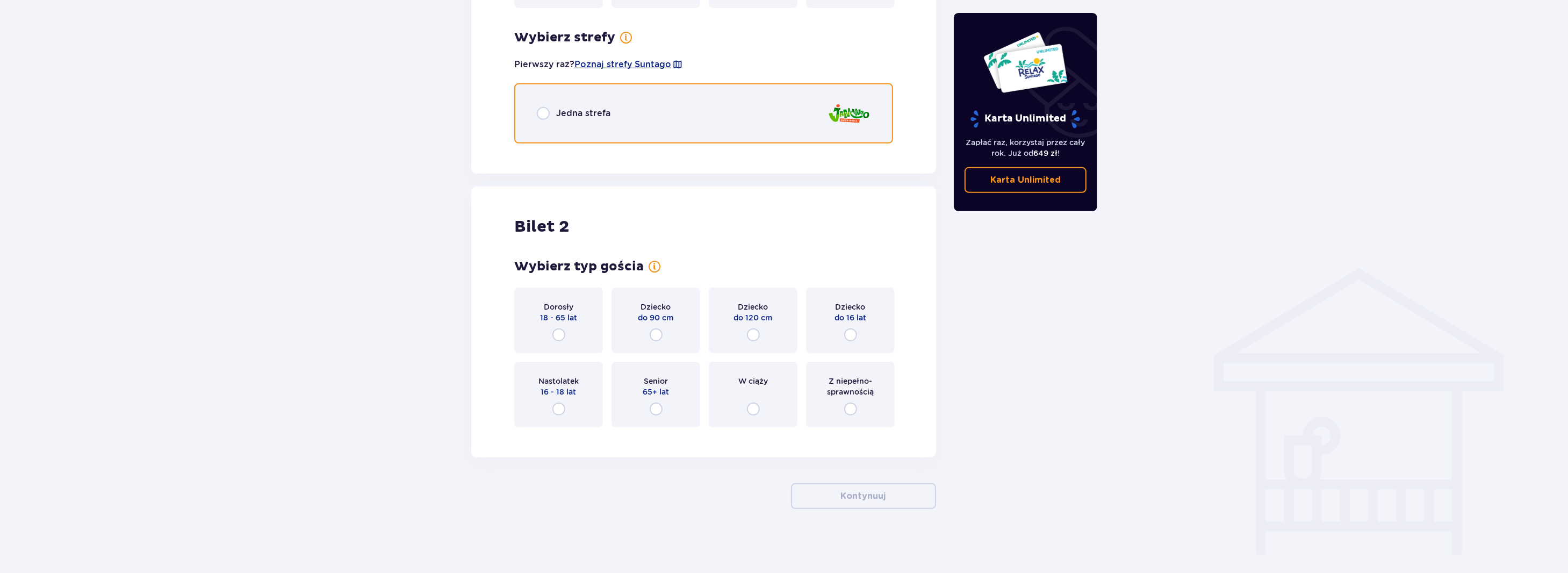
click at [544, 113] on input "radio" at bounding box center [544, 113] width 13 height 13
radio input "true"
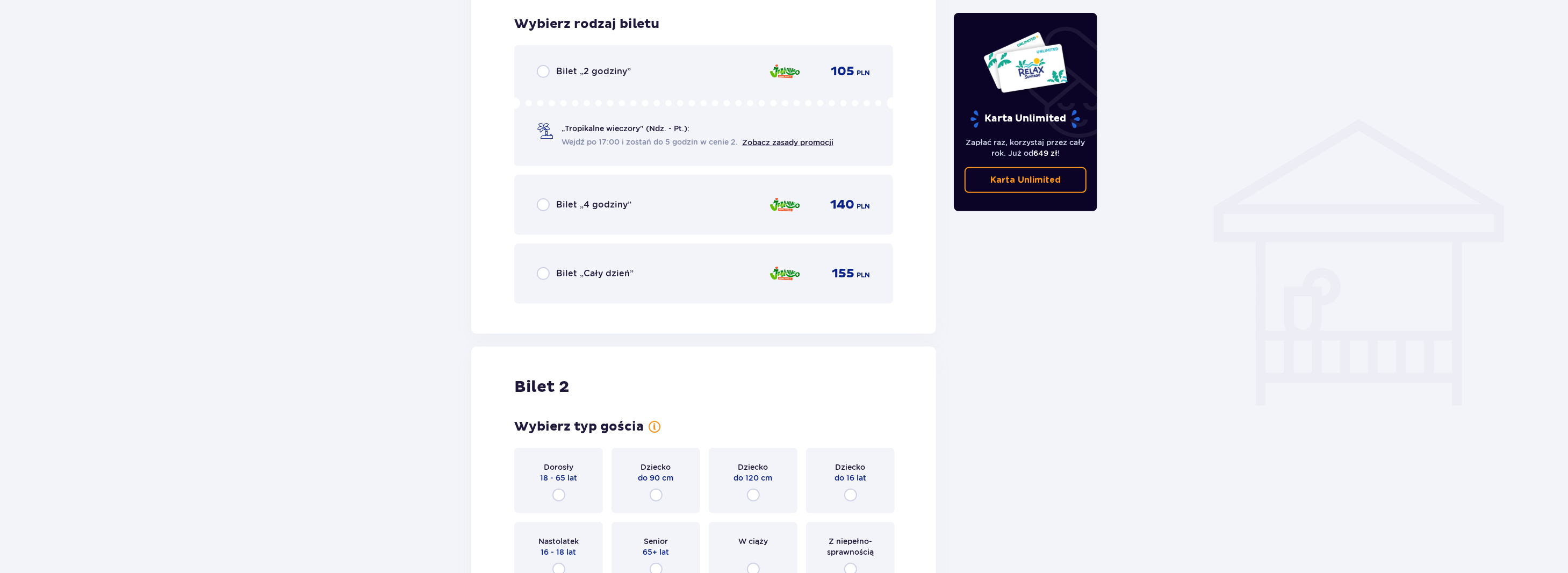
scroll to position [757, 0]
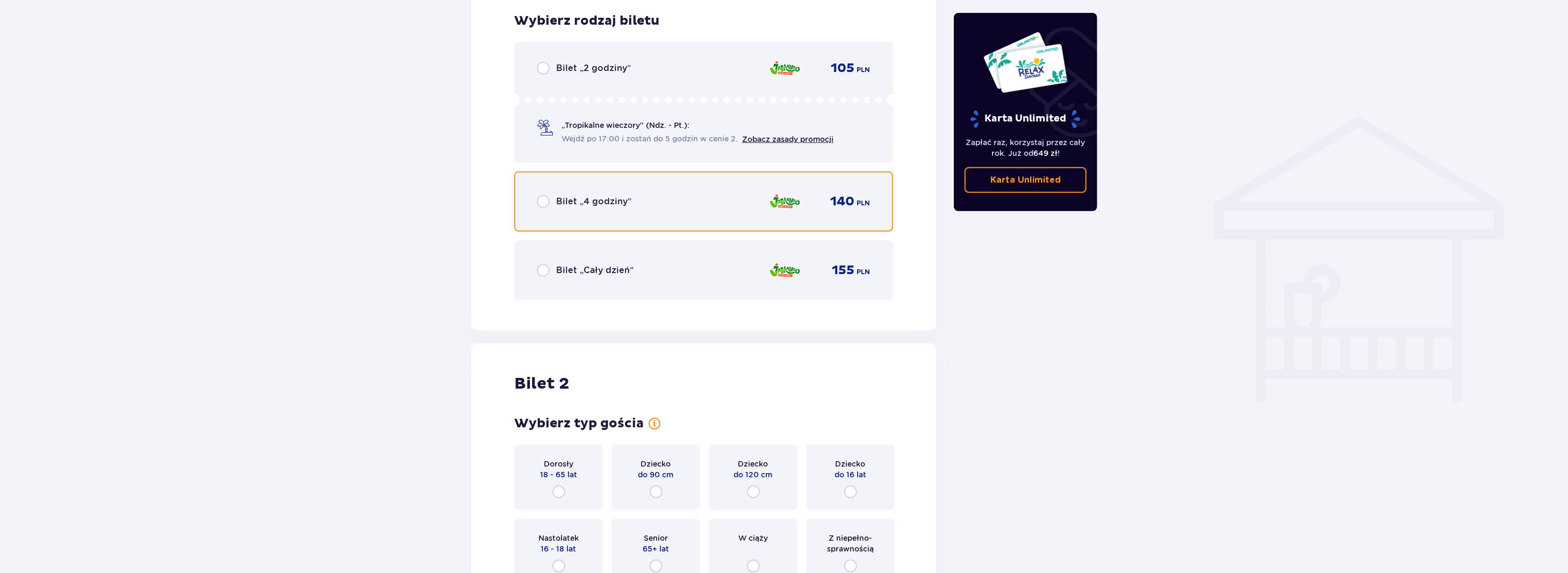
click at [544, 201] on input "radio" at bounding box center [544, 202] width 13 height 13
radio input "true"
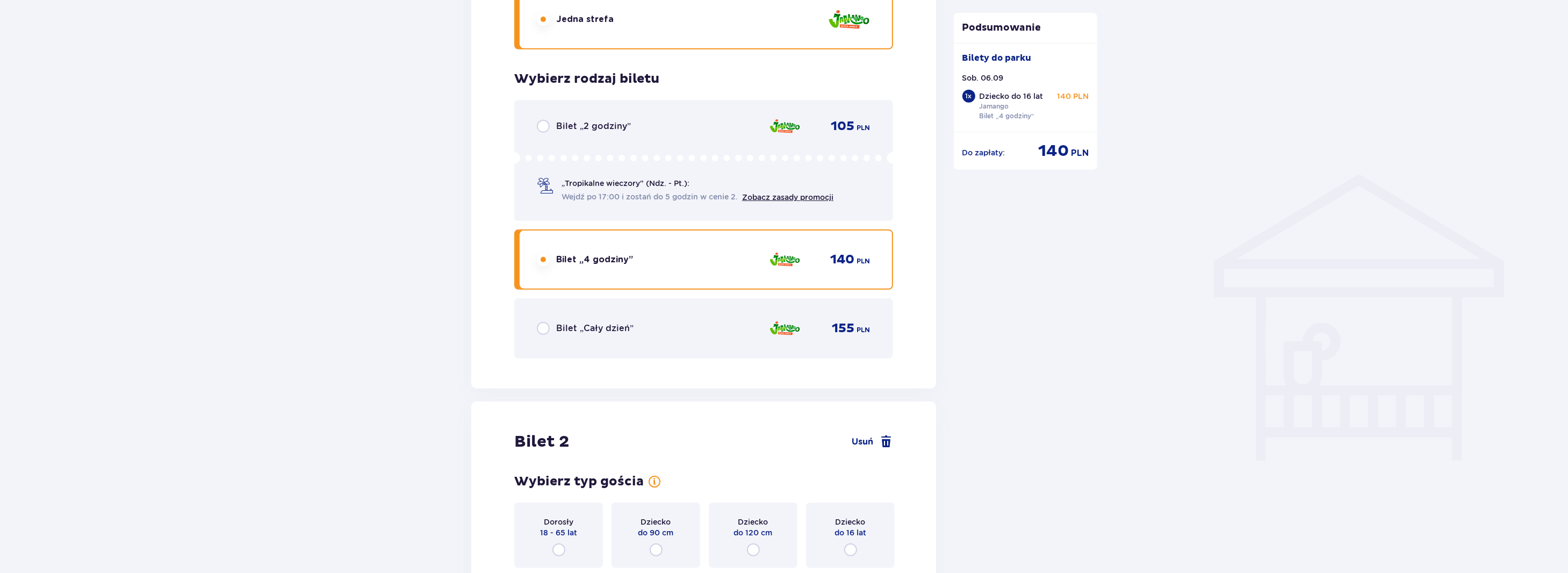
scroll to position [860, 0]
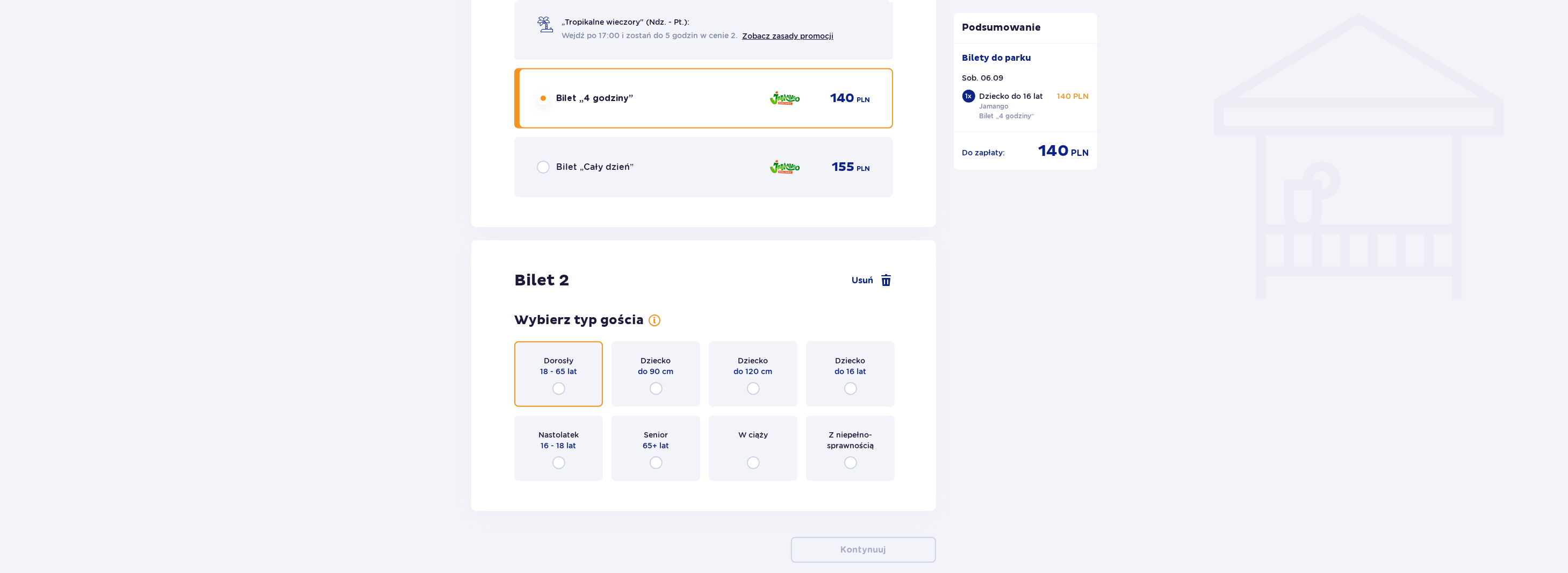
click at [556, 392] on input "radio" at bounding box center [559, 389] width 13 height 13
radio input "true"
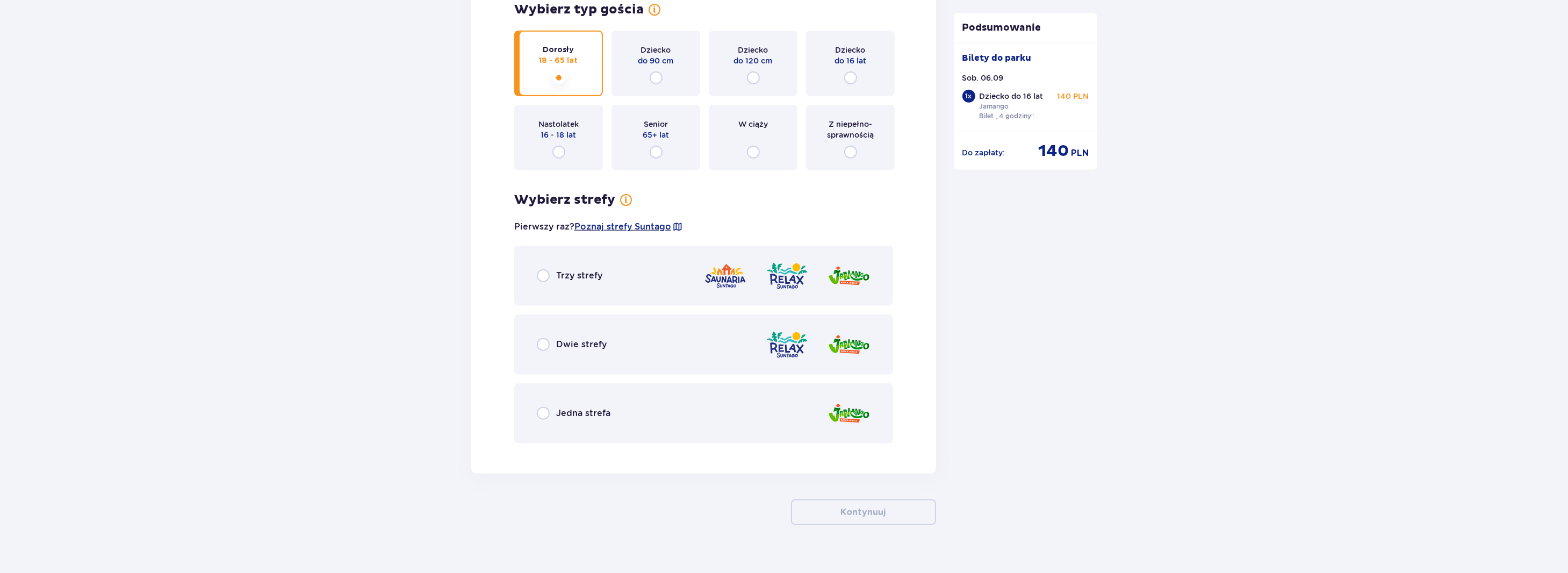
scroll to position [1187, 0]
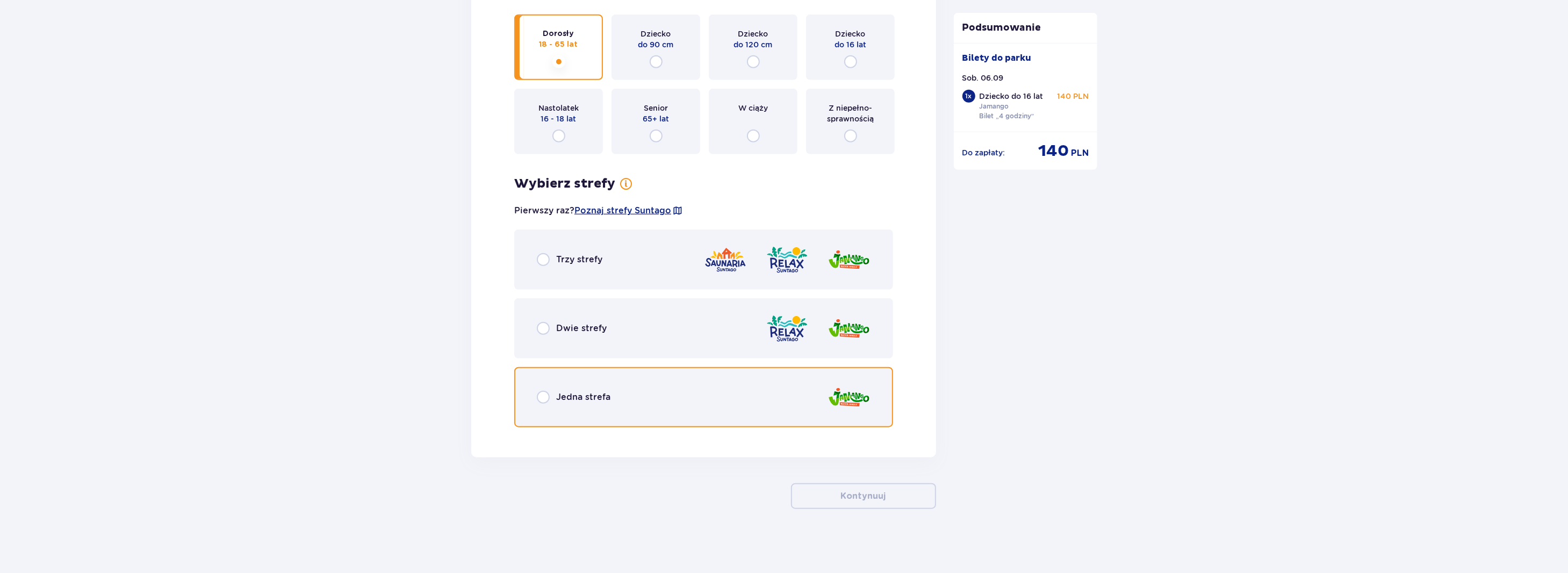
click at [545, 397] on input "radio" at bounding box center [544, 397] width 13 height 13
radio input "true"
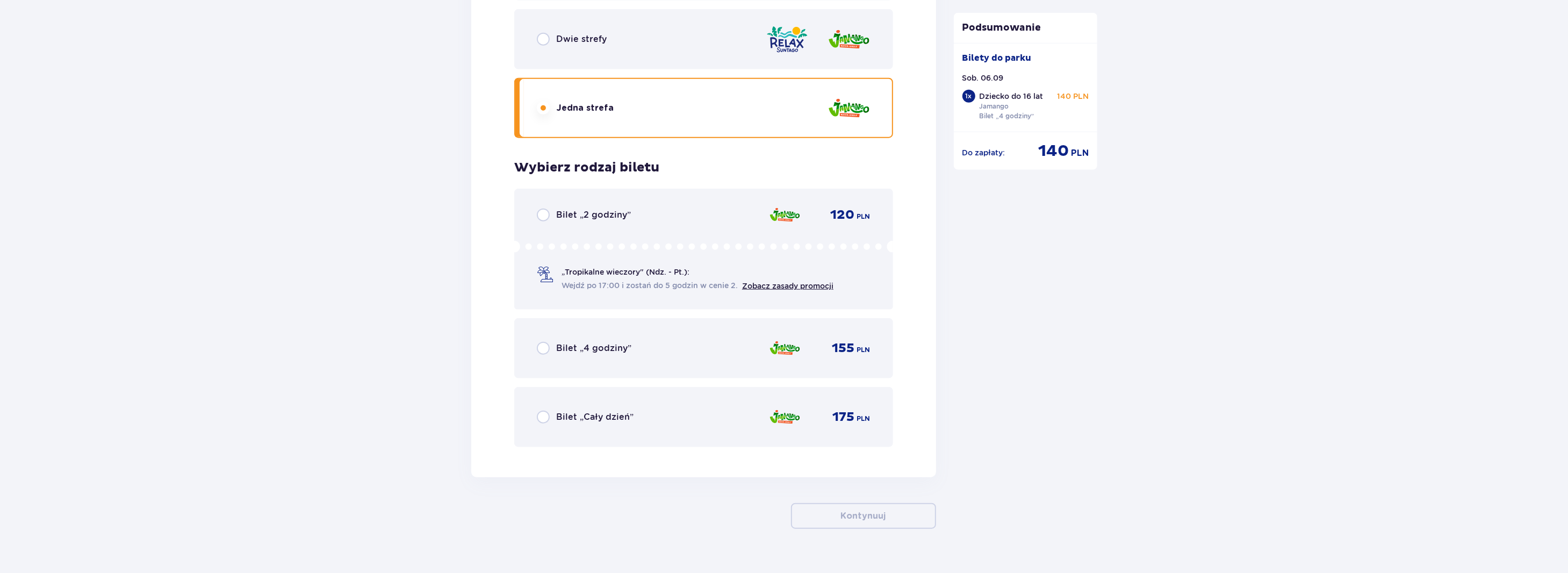
scroll to position [1496, 0]
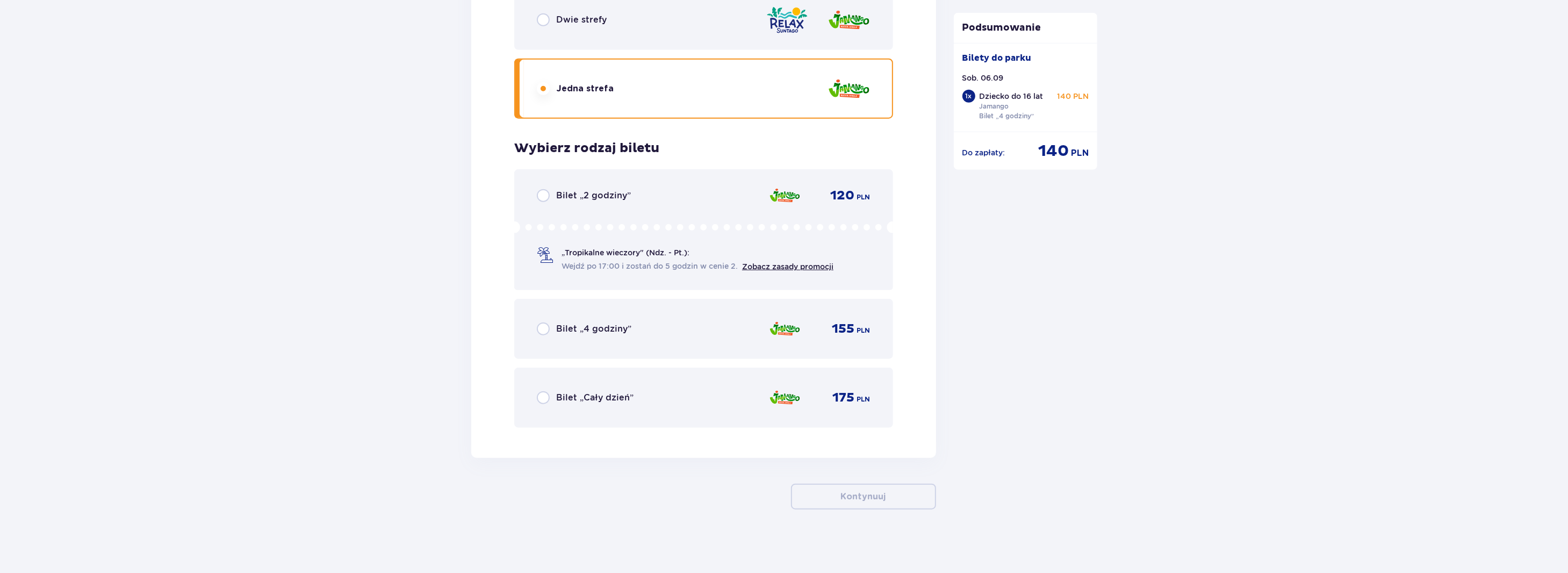
click at [553, 327] on div "Bilet „4 godziny”" at bounding box center [584, 329] width 94 height 13
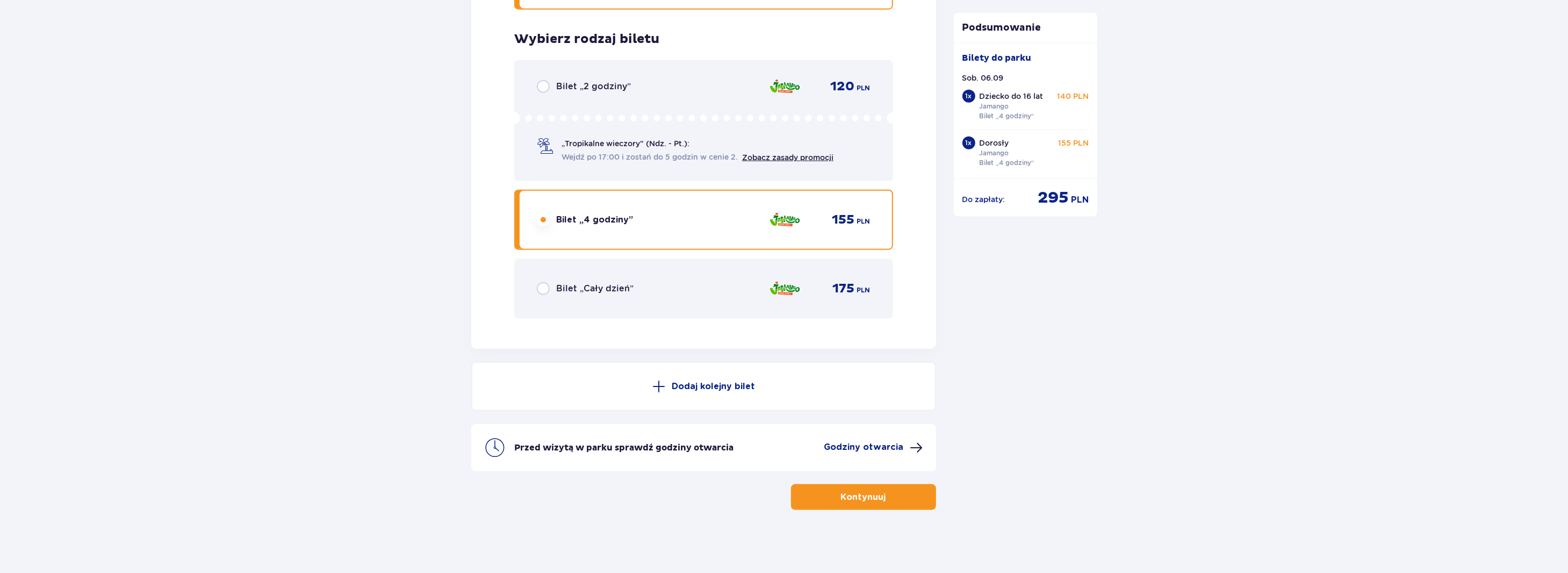
scroll to position [1606, 0]
click at [878, 504] on button "Kontynuuj" at bounding box center [863, 497] width 145 height 26
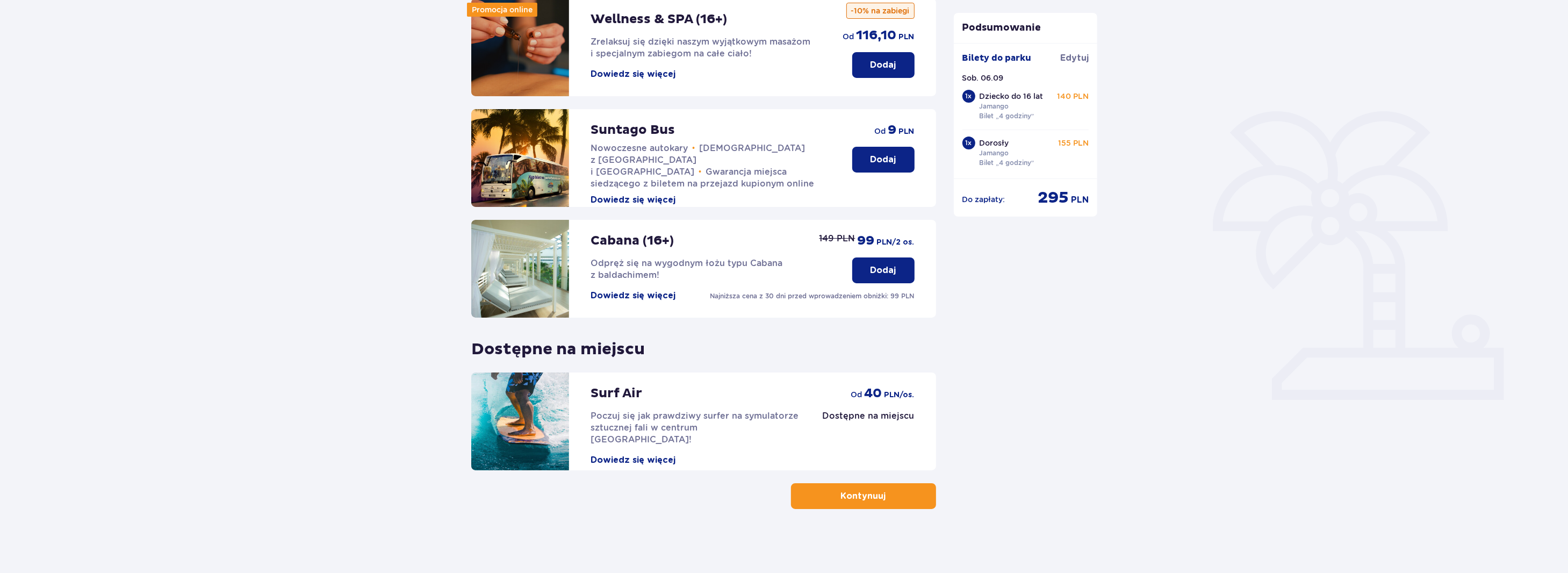
scroll to position [155, 0]
click at [888, 499] on span "button" at bounding box center [888, 496] width 13 height 13
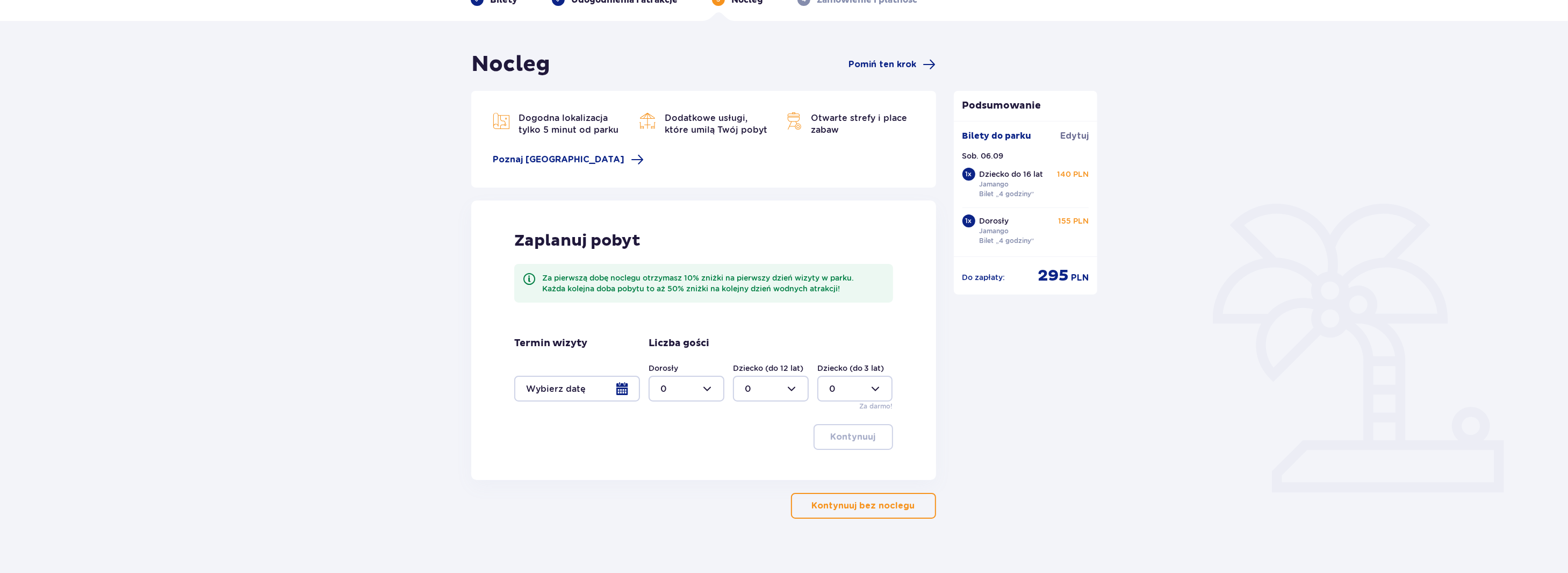
scroll to position [73, 0]
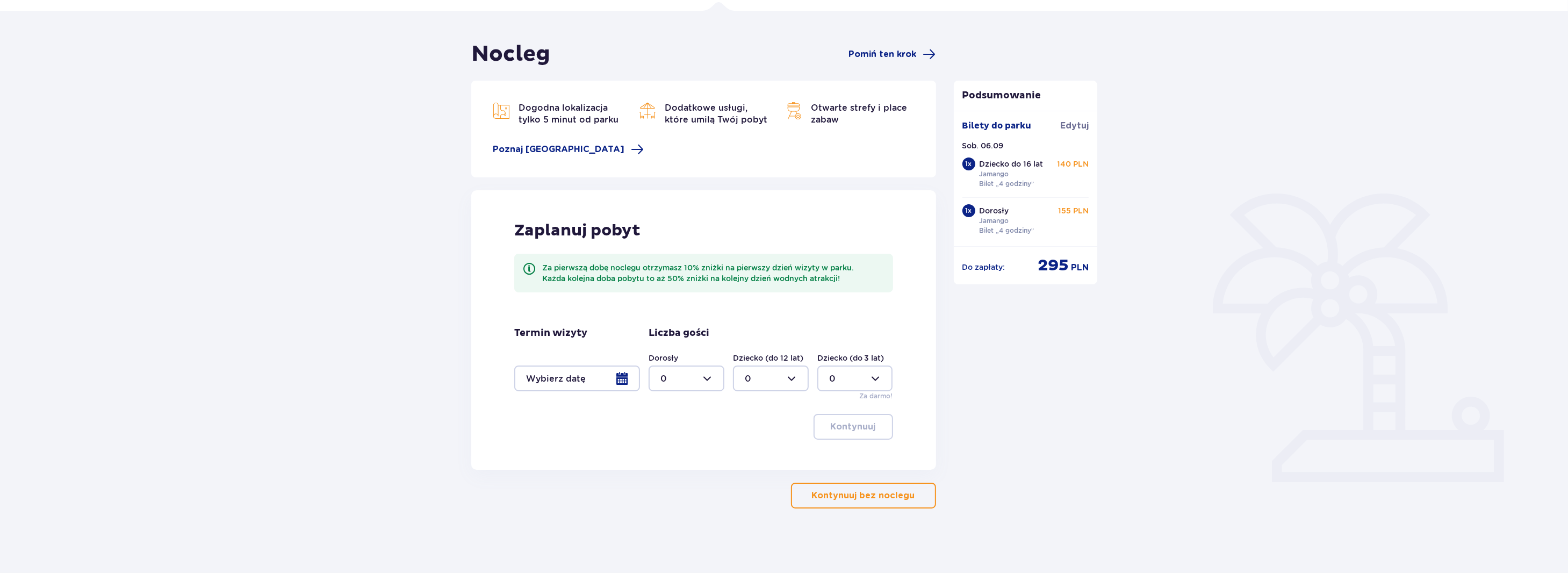
click at [908, 496] on button "Kontynuuj bez noclegu" at bounding box center [863, 496] width 145 height 26
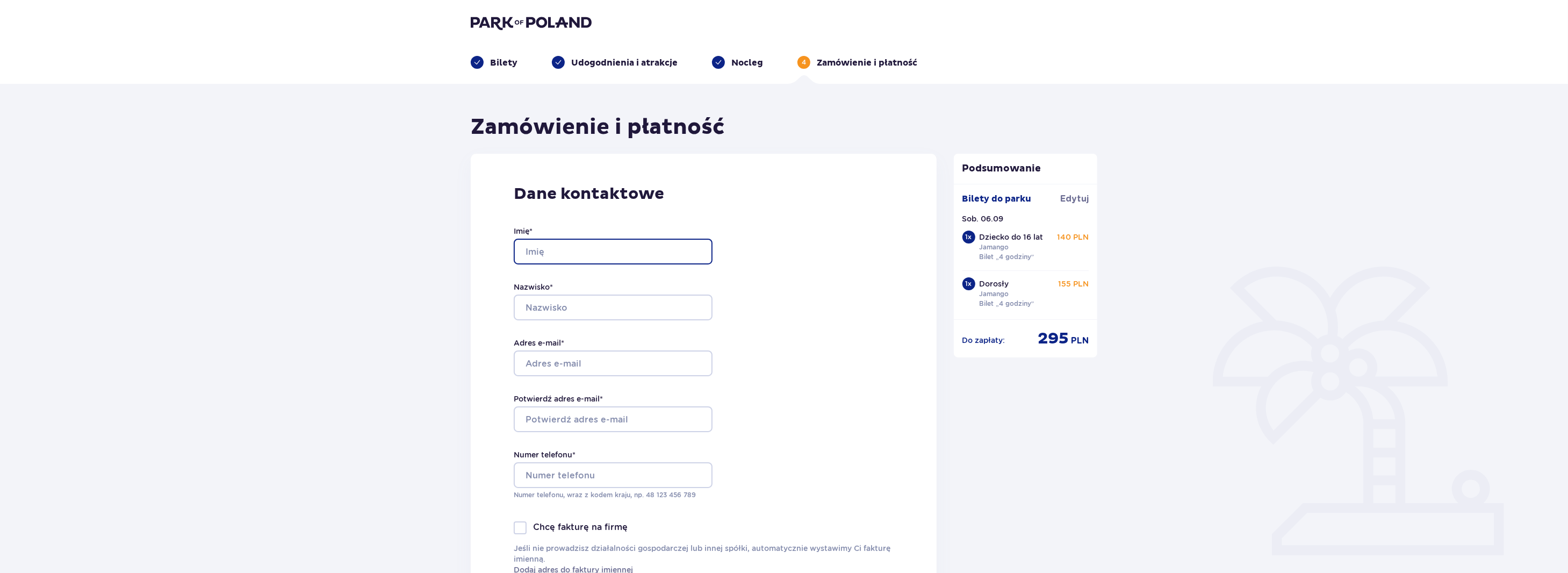
click at [662, 244] on input "Imię *" at bounding box center [613, 252] width 199 height 26
click at [659, 250] on input "Imię *" at bounding box center [613, 252] width 199 height 26
click at [656, 254] on input "Imię *" at bounding box center [613, 252] width 199 height 26
type input "Piotr"
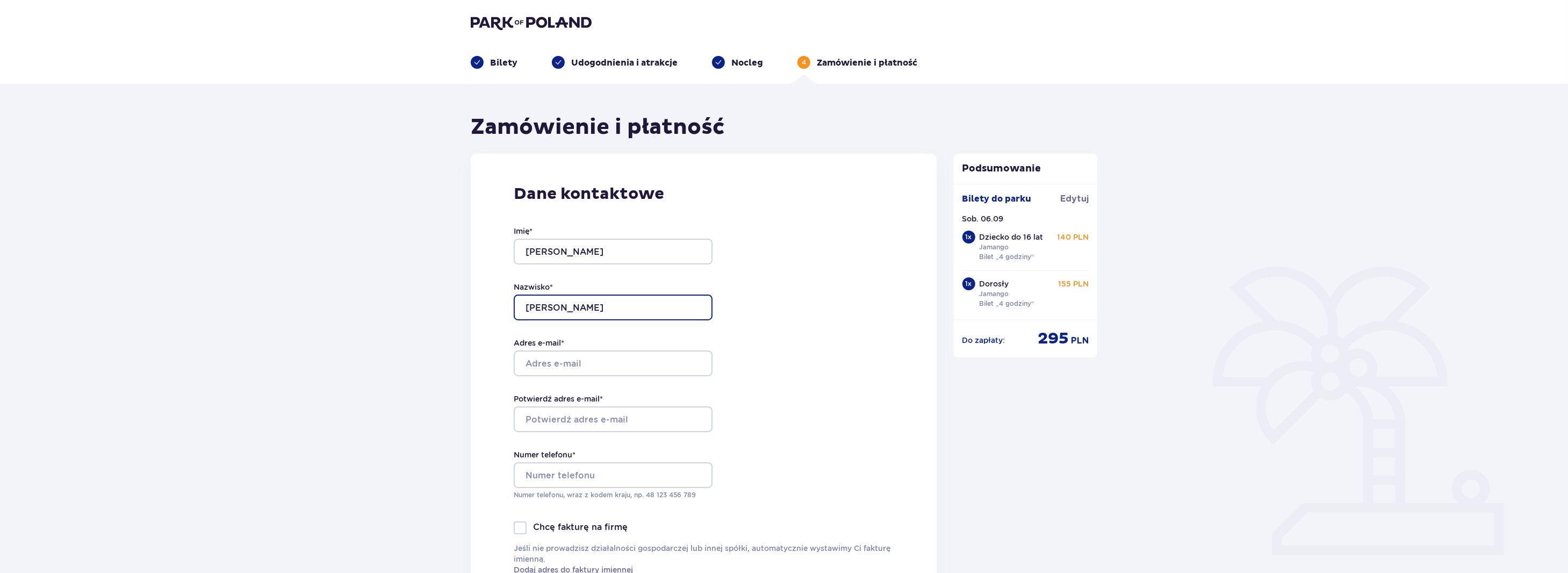
type input "Łuniewski"
type input "luniewski@gmail.com"
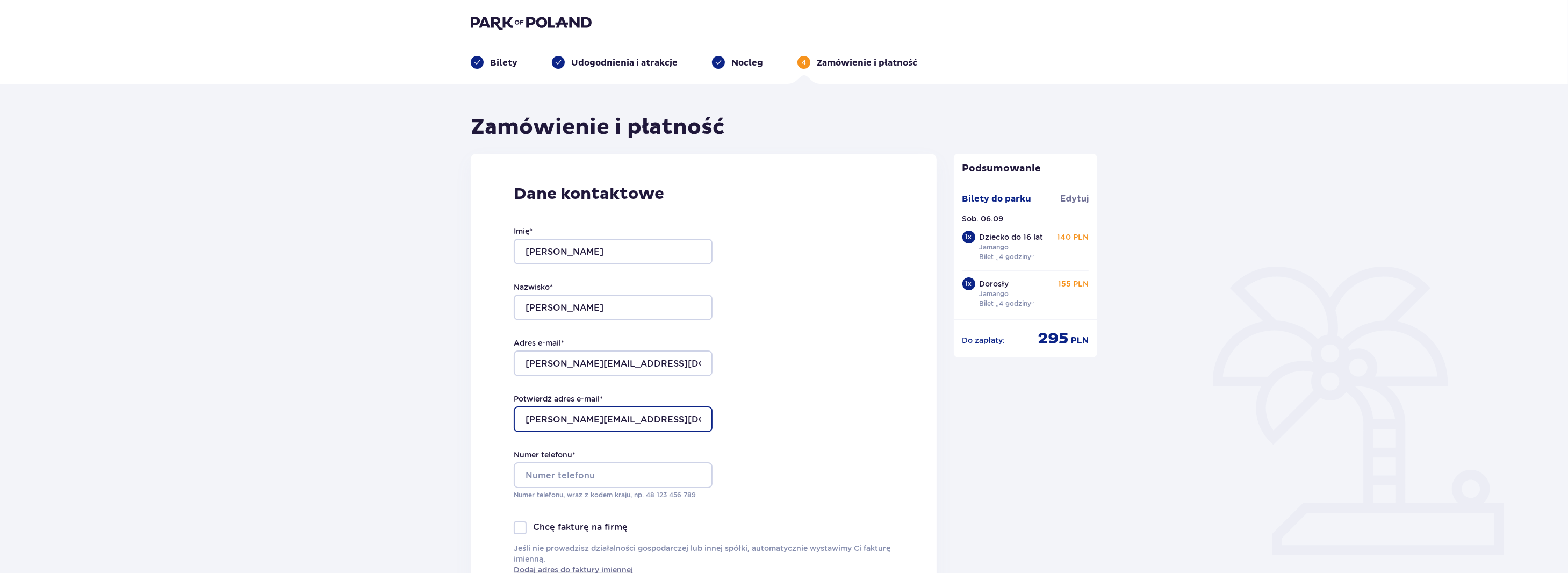
type input "luniewski@gmail.com"
click at [619, 476] on input "Numer telefonu *" at bounding box center [613, 475] width 199 height 26
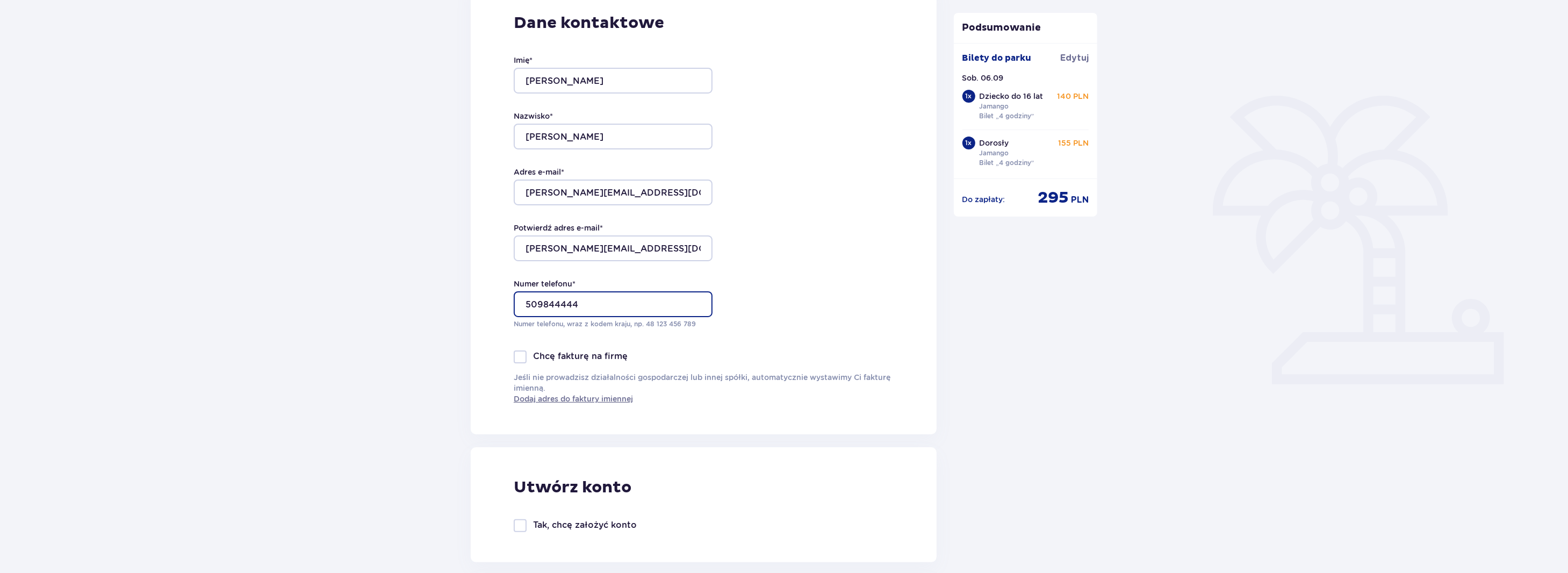
scroll to position [269, 0]
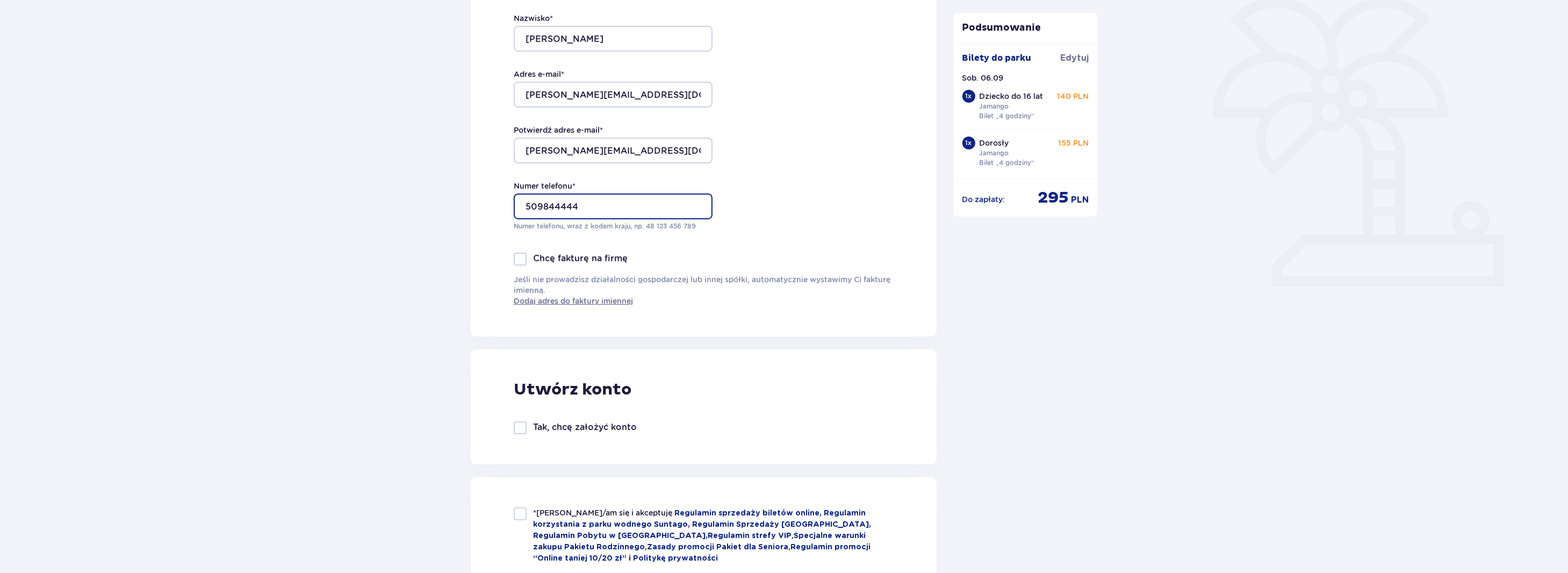
type input "509844444"
click at [520, 429] on div at bounding box center [520, 428] width 13 height 13
checkbox input "true"
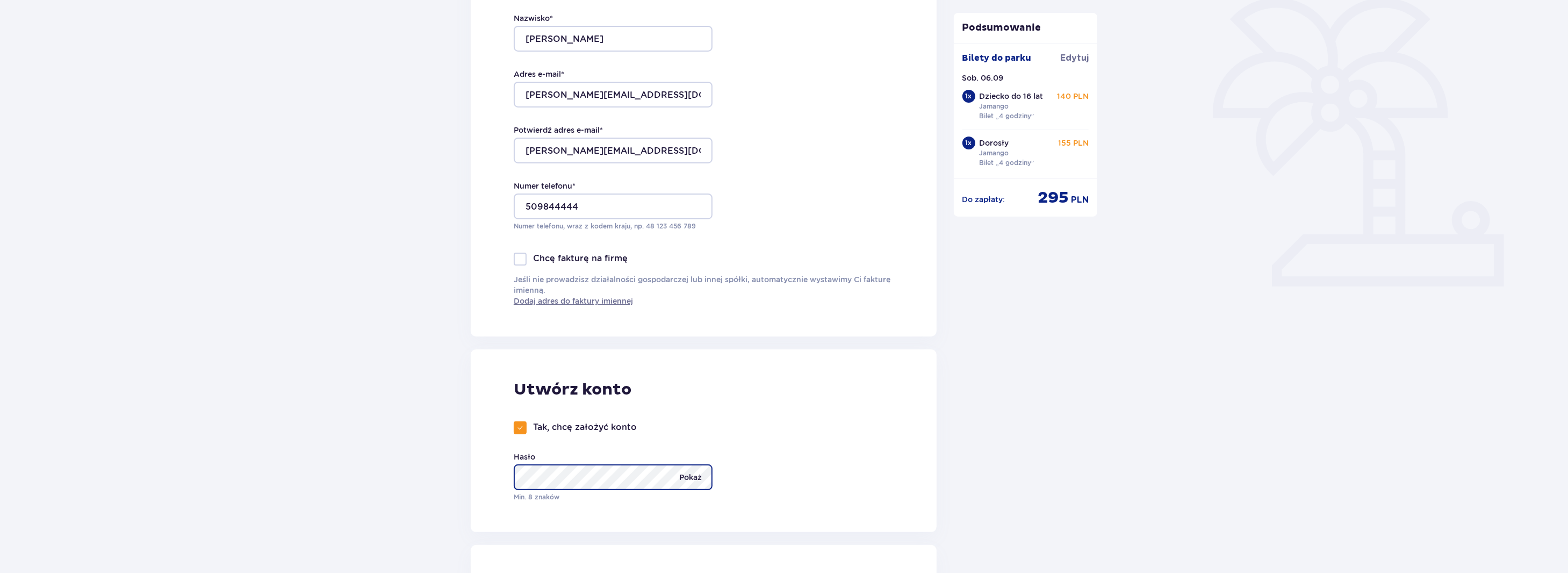
click at [665, 305] on body "Bilety Udogodnienia i atrakcje Nocleg 4 Zamówienie i płatność Zamówienie i płat…" at bounding box center [784, 17] width 1568 height 573
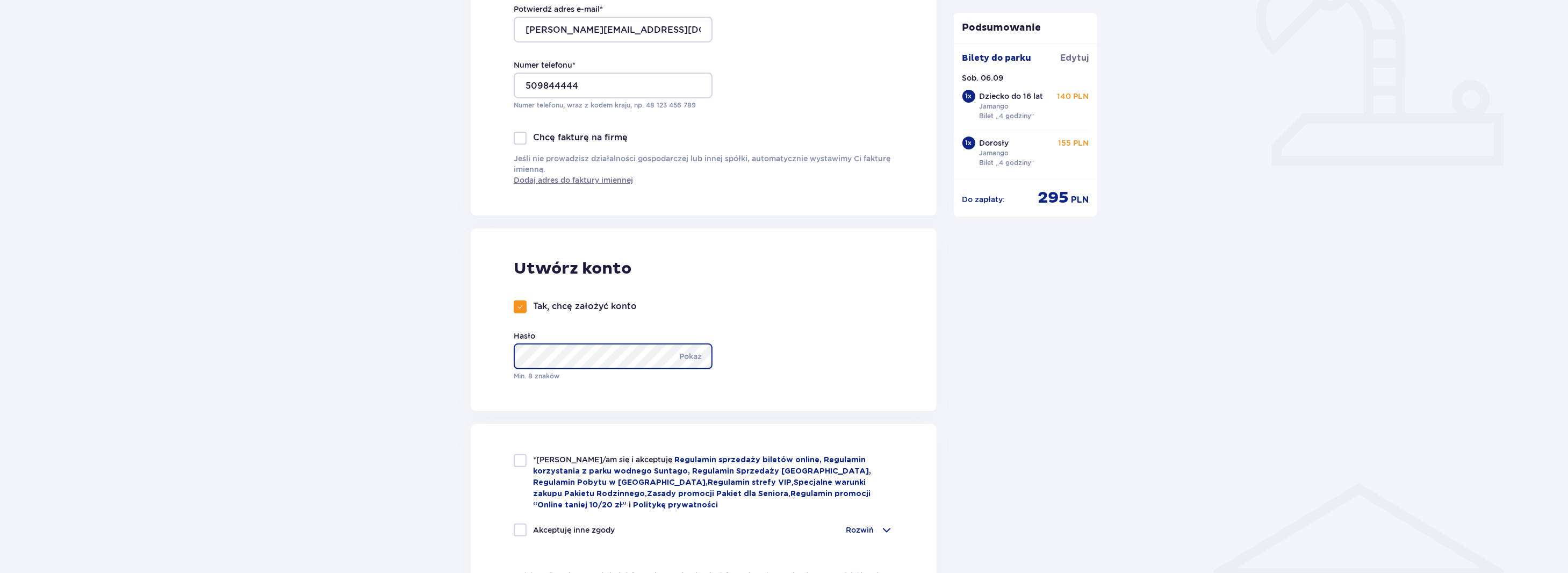
scroll to position [484, 0]
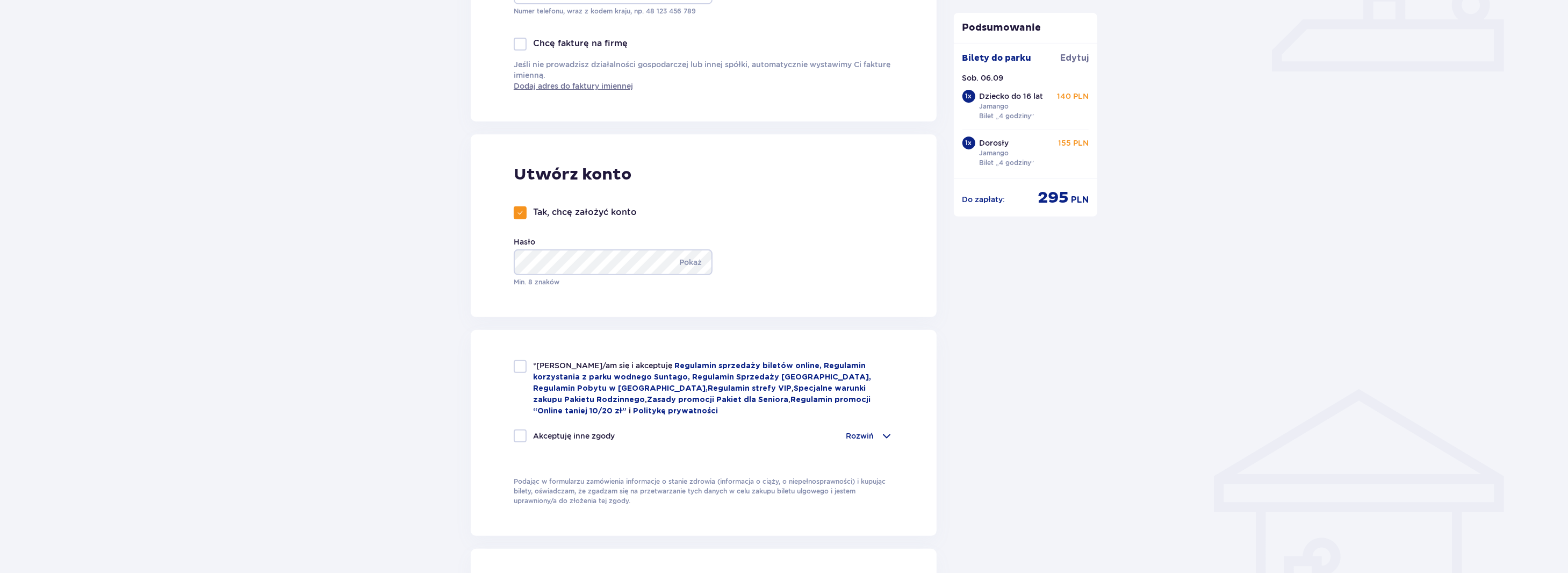
click at [518, 373] on div "*Zapoznałem/am się i akceptuję Regulamin sprzedaży biletów online, Regulamin ko…" at bounding box center [704, 388] width 380 height 56
click at [518, 370] on div at bounding box center [520, 367] width 13 height 13
checkbox input "true"
click at [516, 437] on div at bounding box center [520, 436] width 13 height 13
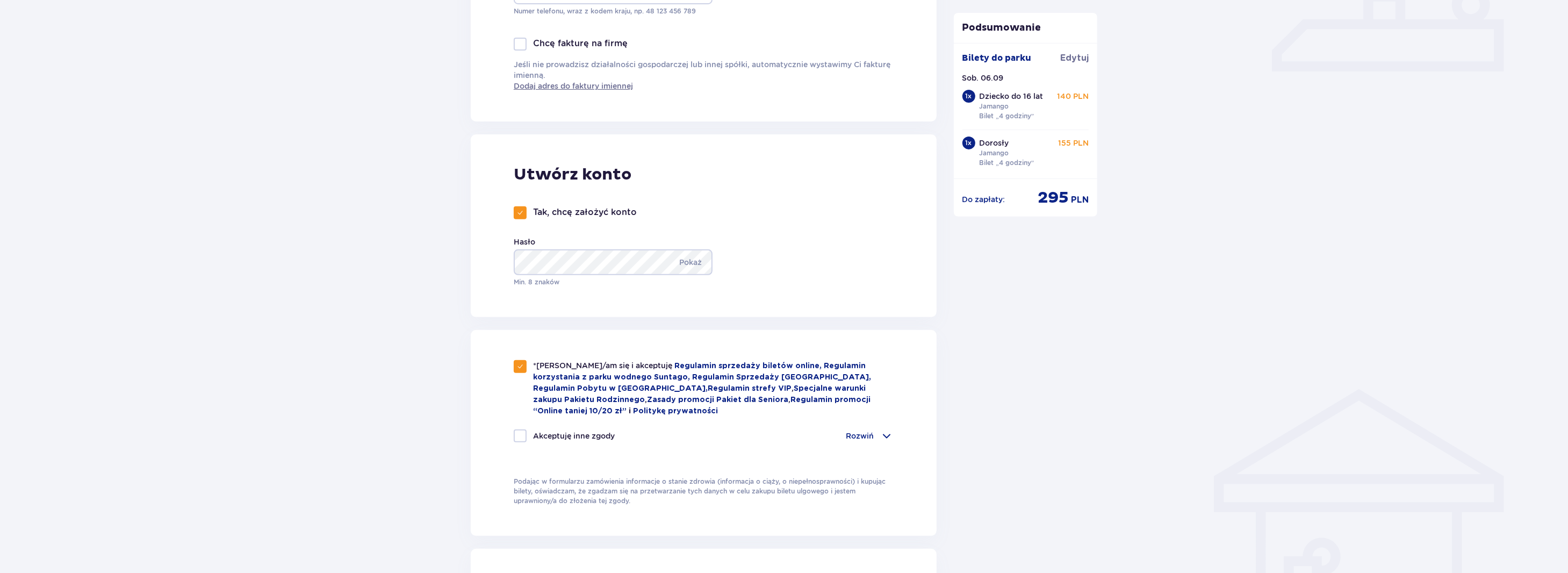
checkbox input "true"
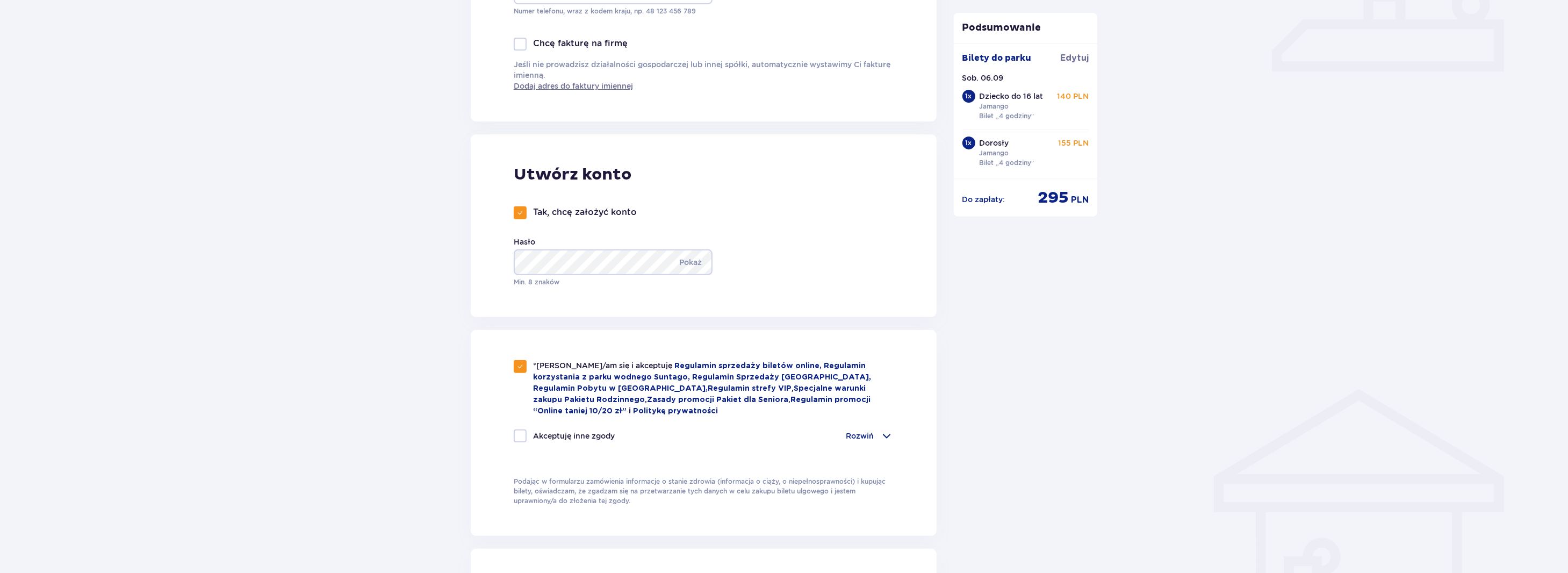
checkbox input "true"
click at [522, 433] on span at bounding box center [520, 436] width 6 height 6
checkbox input "false"
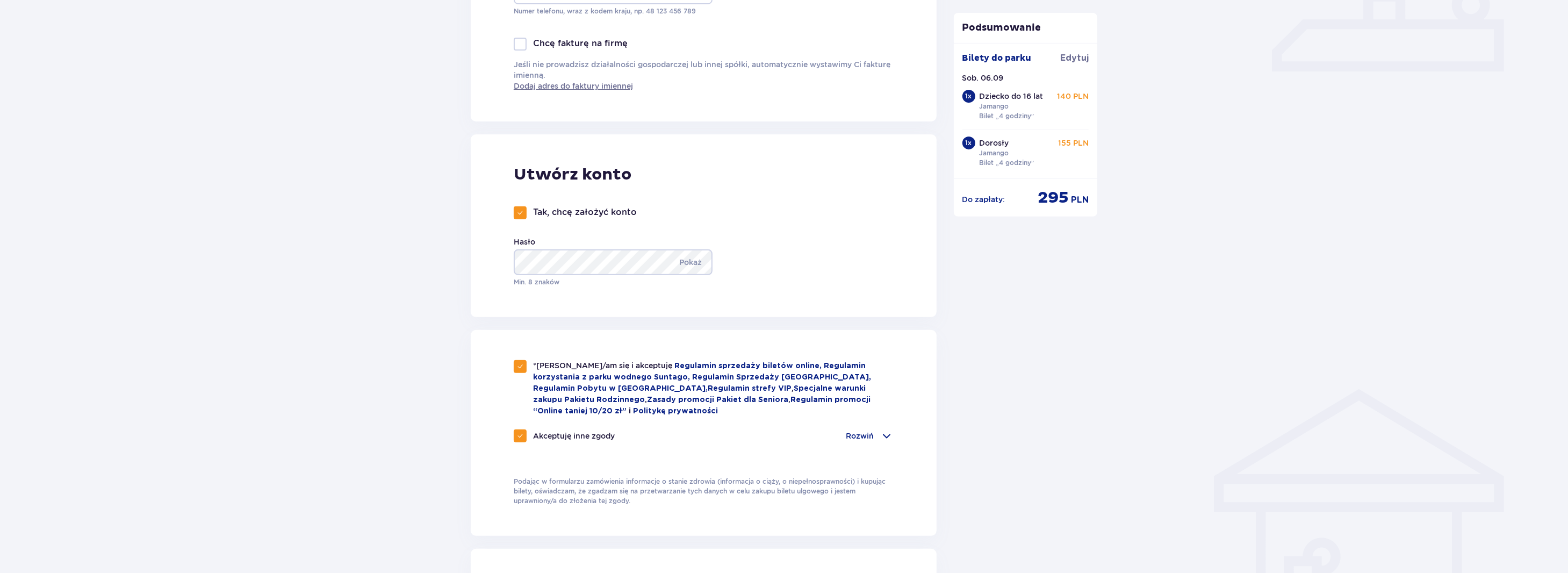
checkbox input "false"
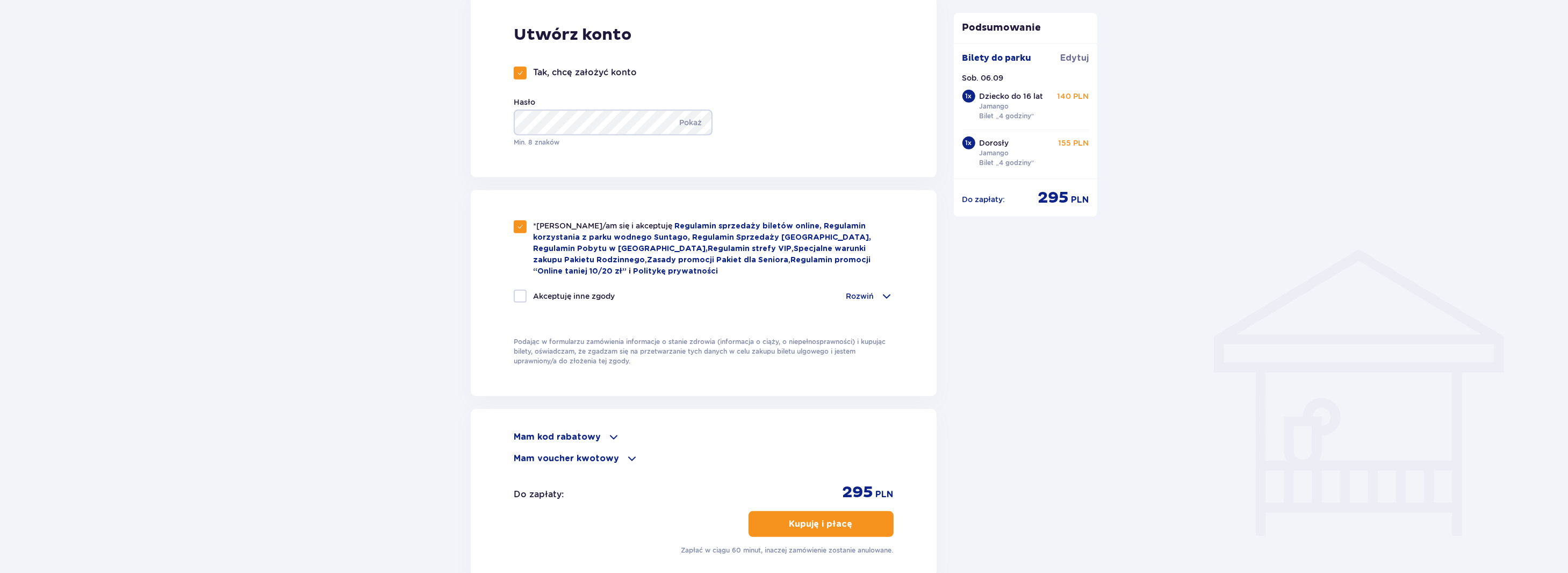
scroll to position [699, 0]
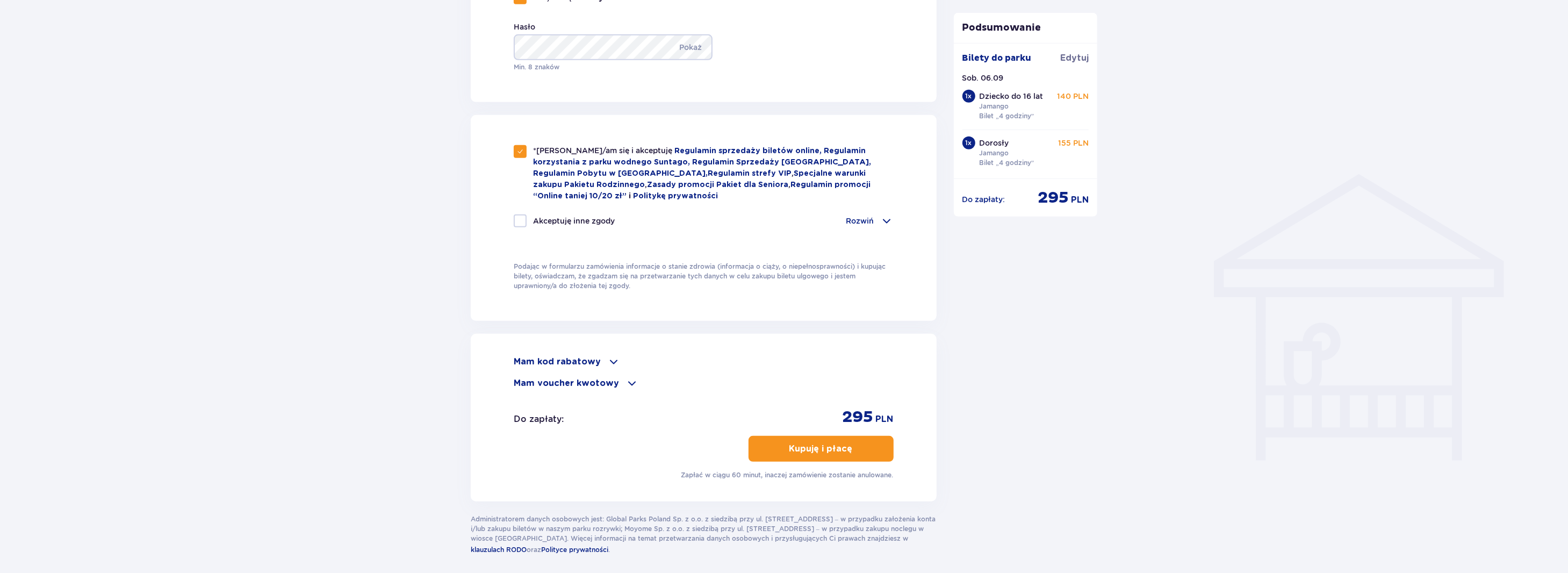
click at [829, 449] on p "Kupuję i płacę" at bounding box center [821, 449] width 63 height 12
